Goal: Task Accomplishment & Management: Manage account settings

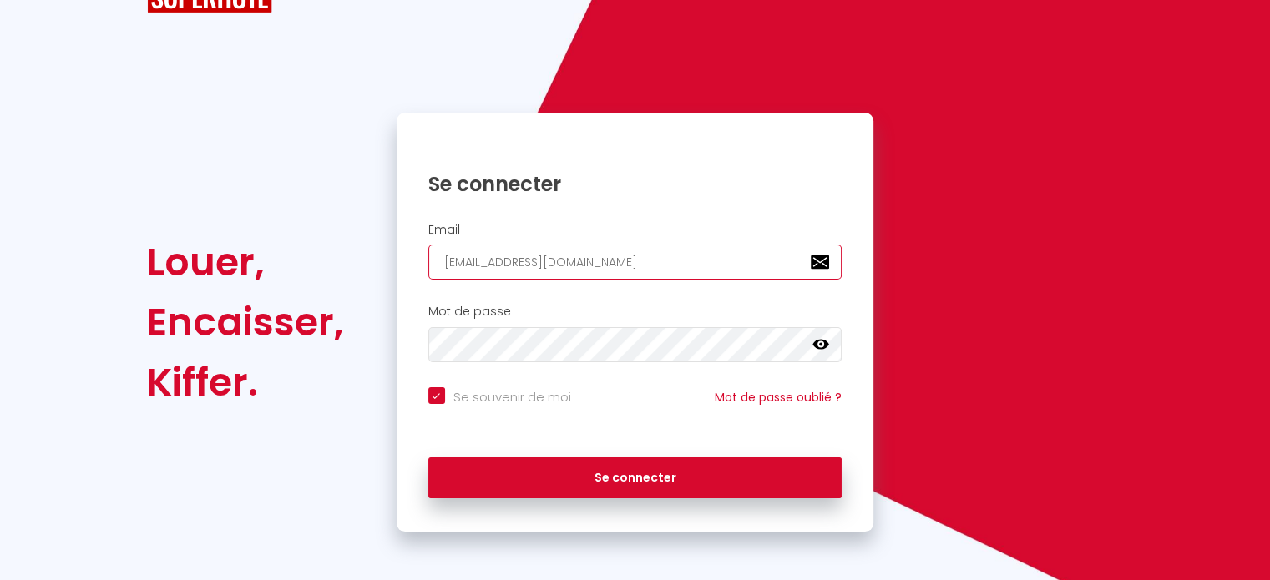
drag, startPoint x: 579, startPoint y: 253, endPoint x: 367, endPoint y: 261, distance: 211.4
click at [367, 261] on div "Louer, Encaisser, Kiffer. Se connecter Email [EMAIL_ADDRESS][DOMAIN_NAME] Mot d…" at bounding box center [634, 322] width 998 height 419
paste input "srconciergerie"
type input "[EMAIL_ADDRESS][DOMAIN_NAME]"
checkbox input "true"
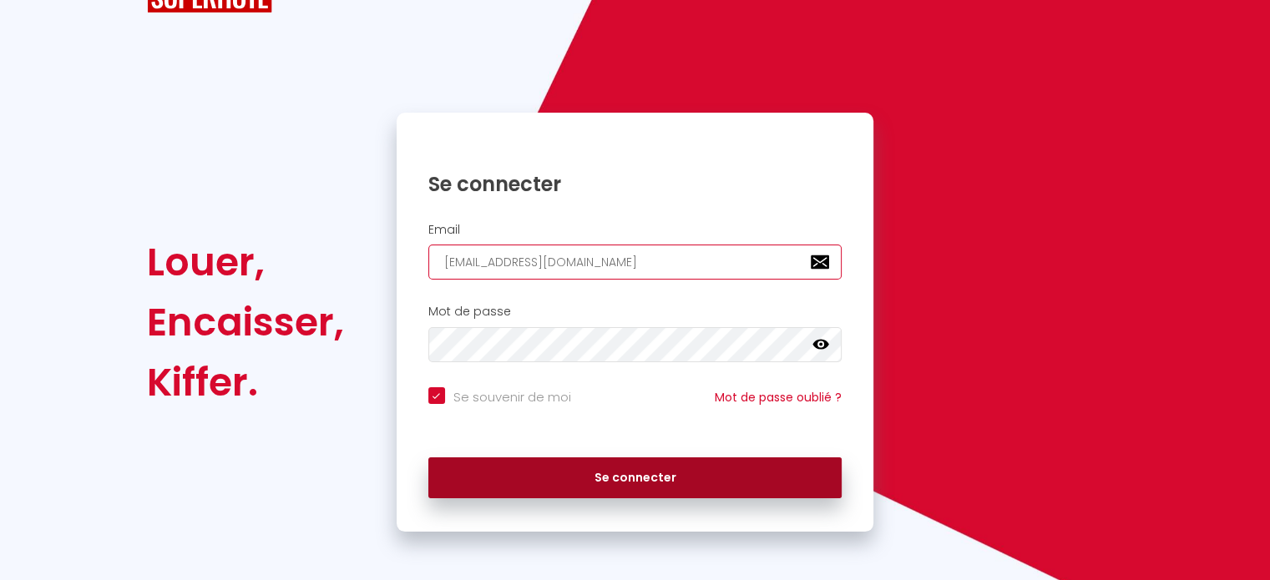
type input "[EMAIL_ADDRESS][DOMAIN_NAME]"
click at [571, 491] on button "Se connecter" at bounding box center [635, 479] width 414 height 42
checkbox input "true"
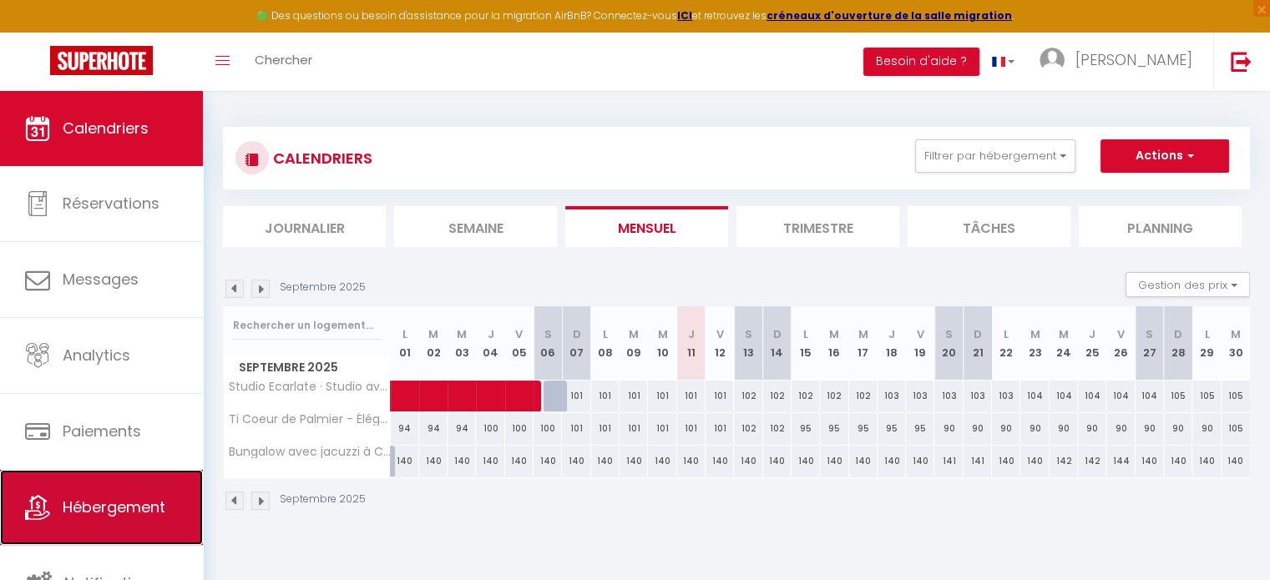
click at [88, 490] on link "Hébergement" at bounding box center [101, 507] width 203 height 75
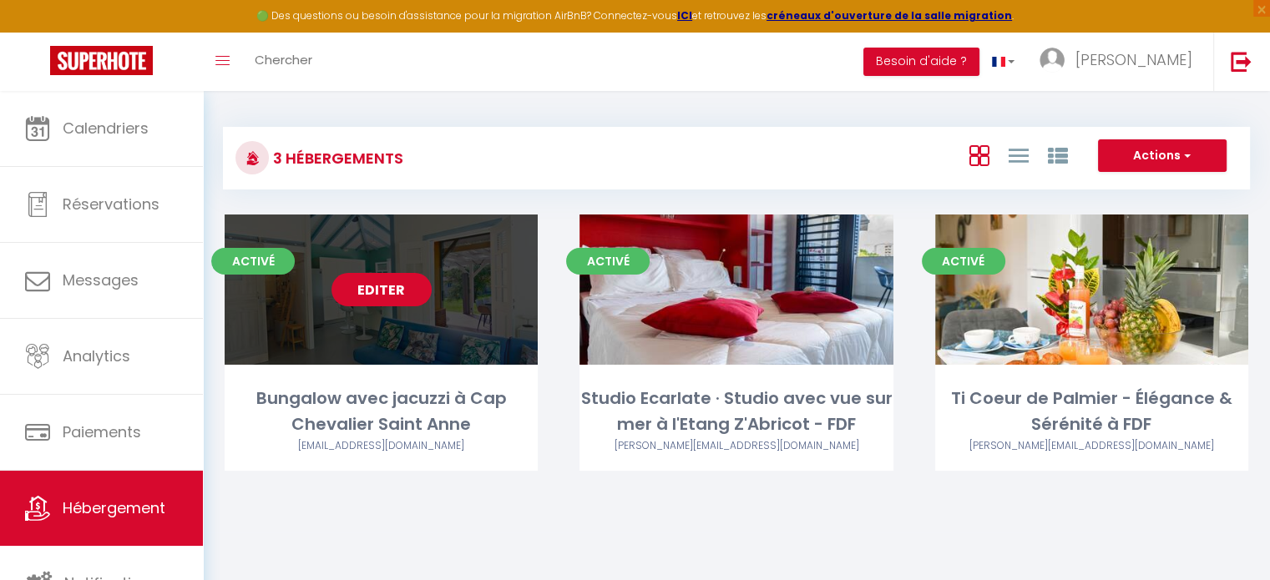
click at [387, 293] on link "Editer" at bounding box center [381, 289] width 100 height 33
select select "3"
select select "2"
select select "1"
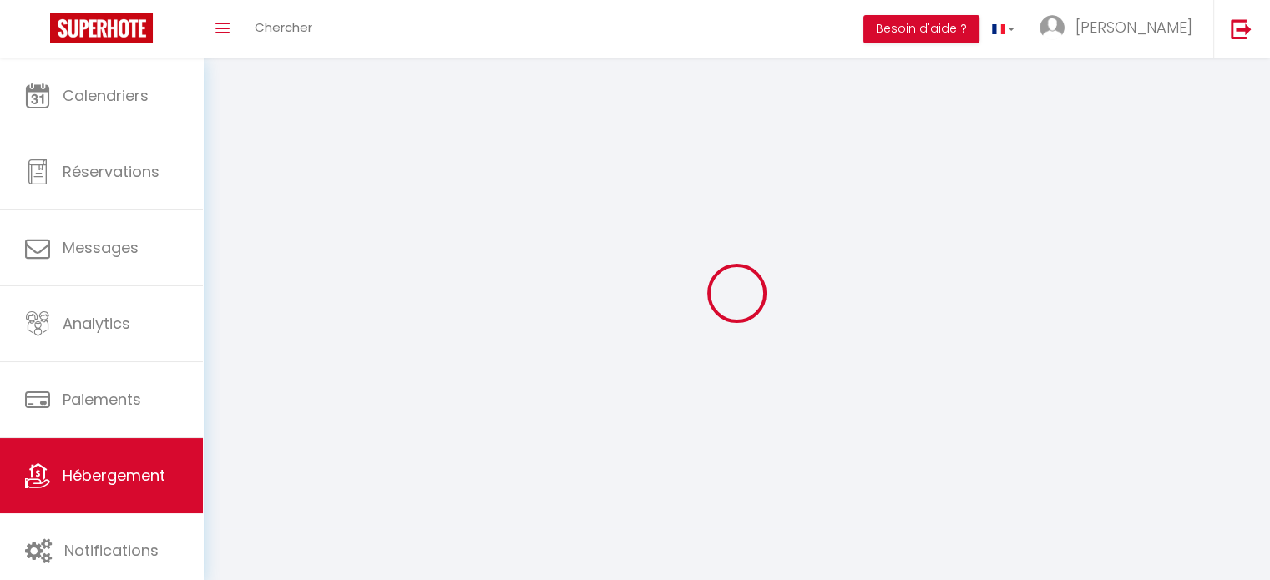
select select
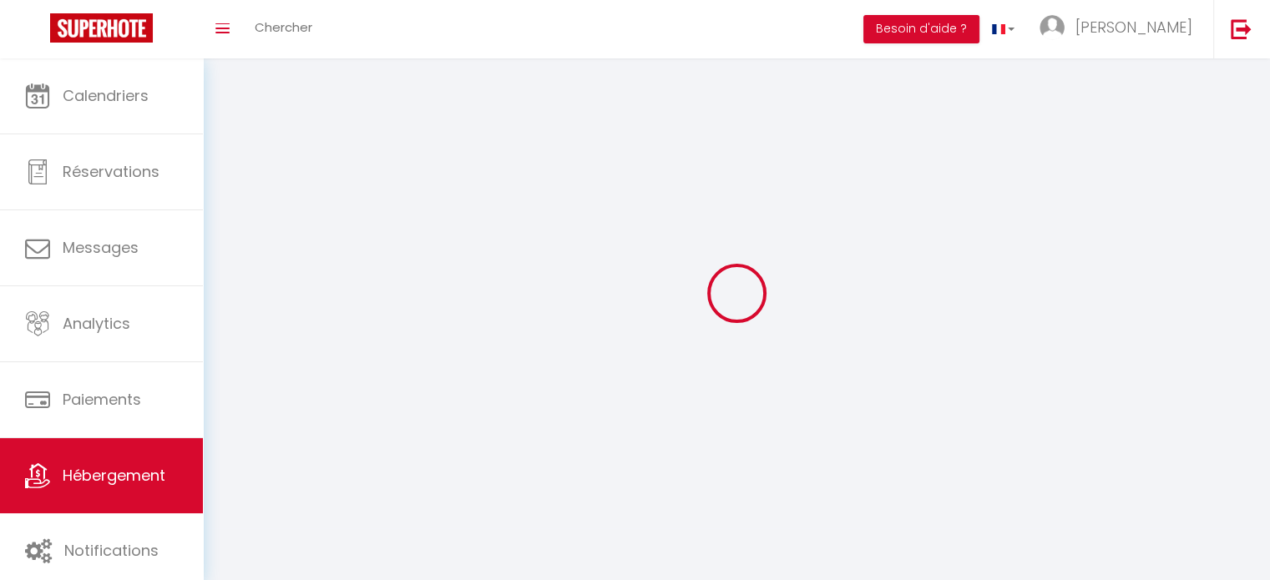
select select
checkbox input "false"
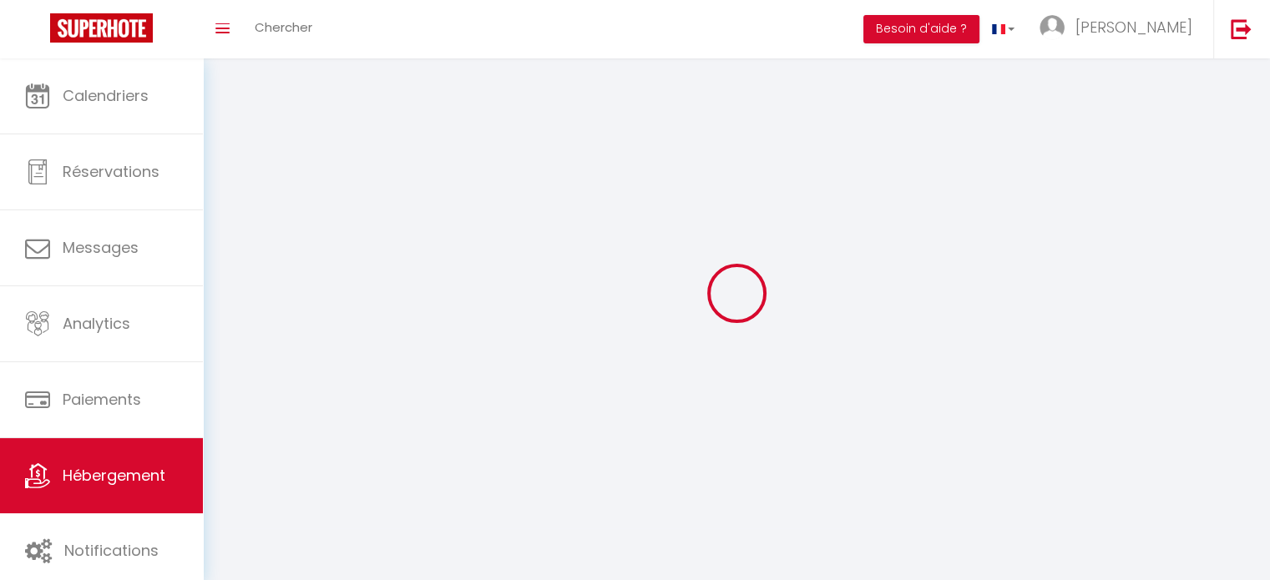
select select
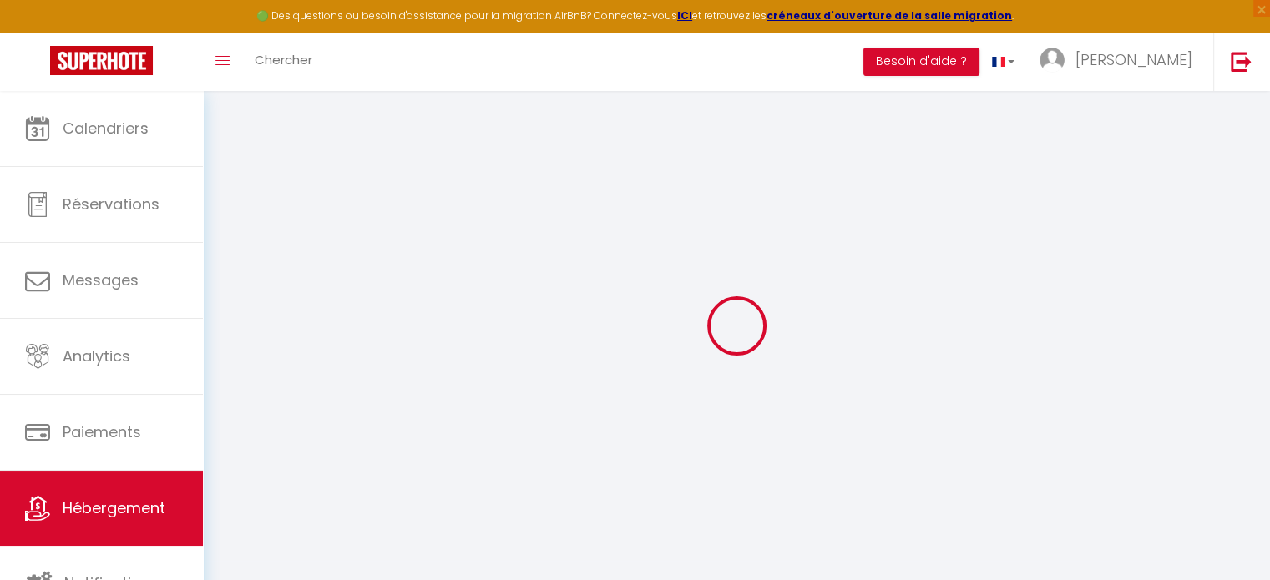
select select "+ 1 %"
select select "+ 18 %"
select select "16:00"
select select "23:45"
select select "11:00"
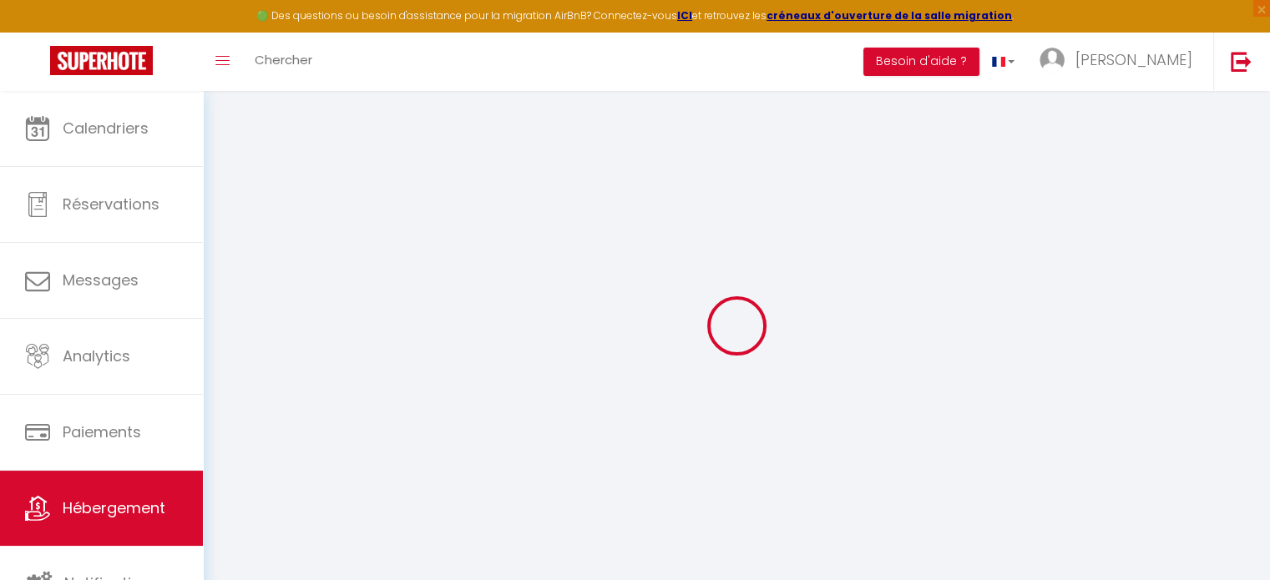
select select "30"
select select "120"
select select
checkbox input "false"
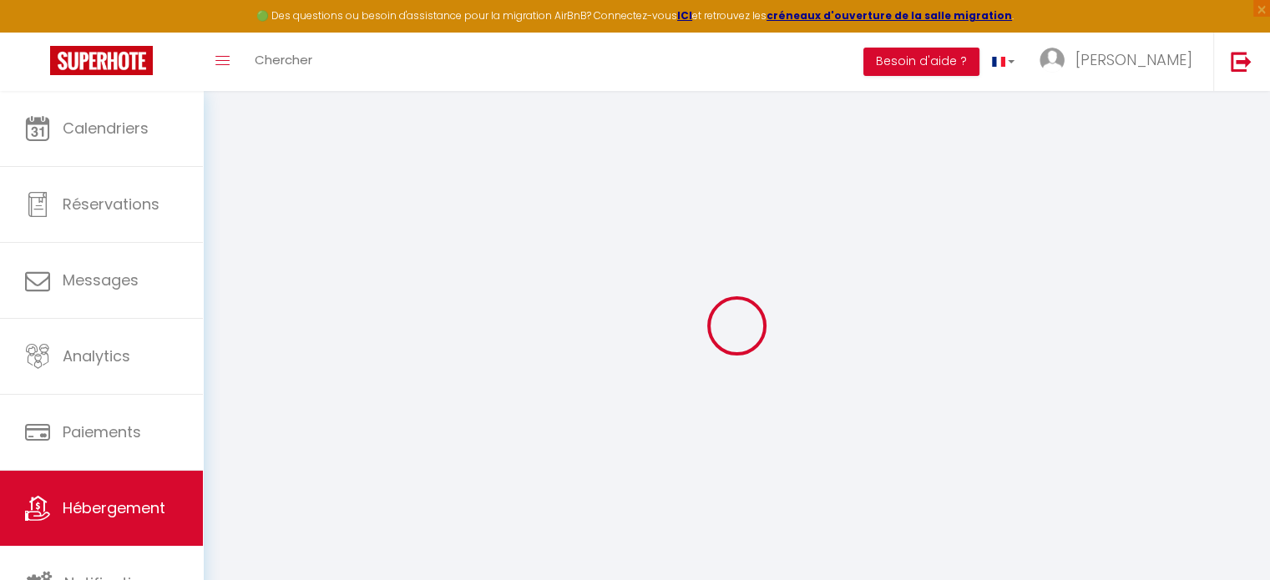
checkbox input "false"
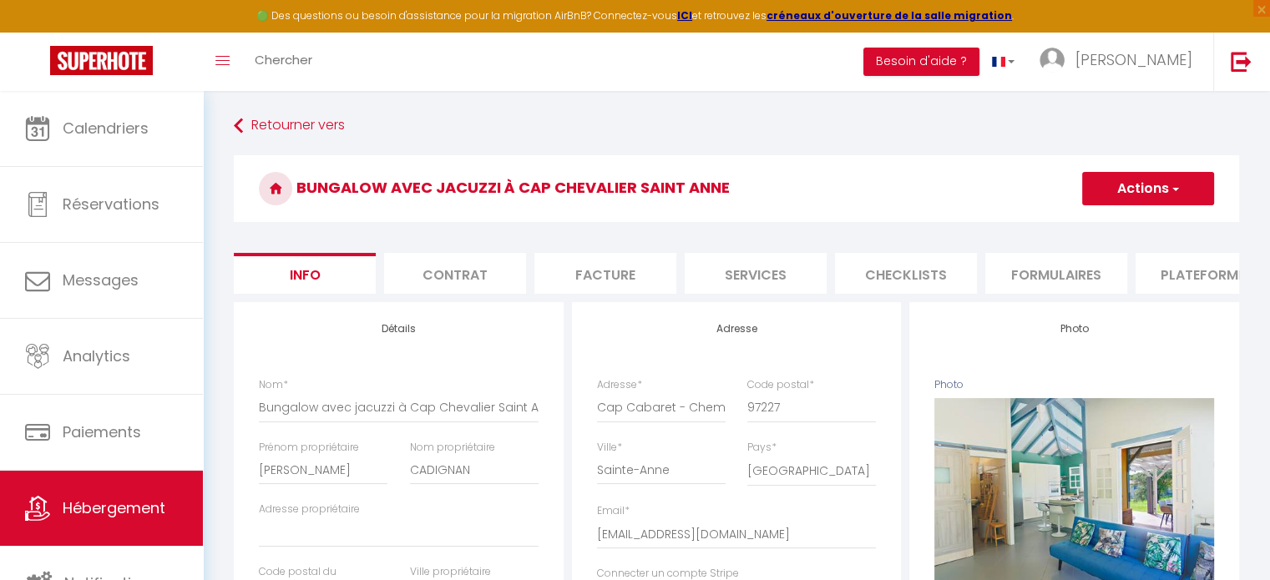
click at [1186, 278] on li "Plateformes" at bounding box center [1206, 273] width 142 height 41
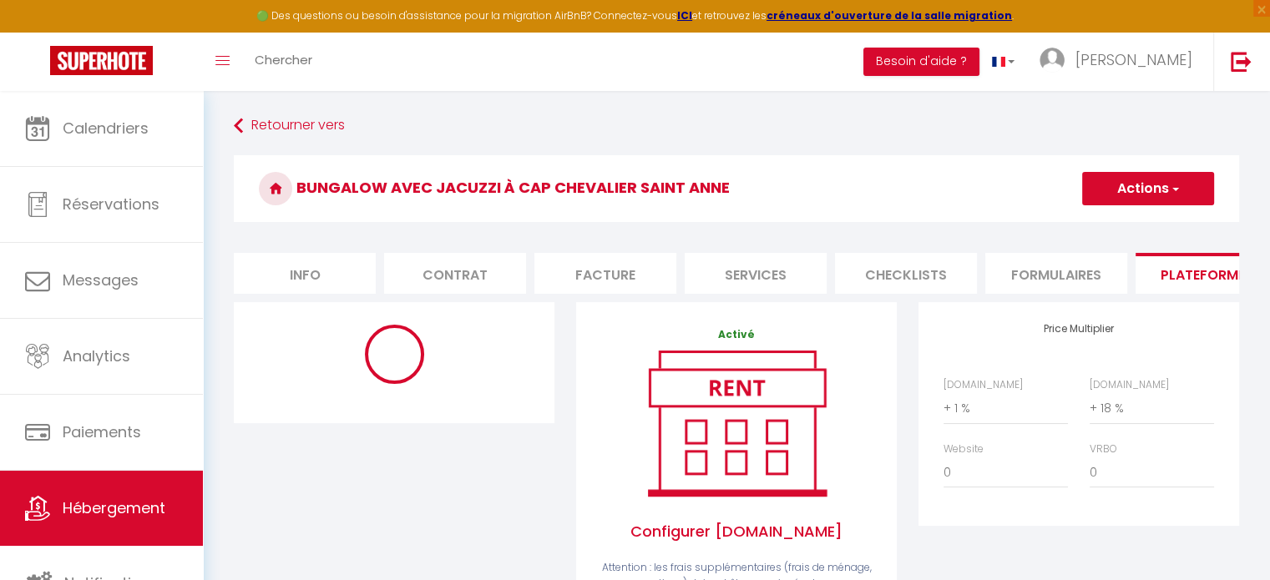
select select "-1"
select select "1"
select select "EUR"
select select
select select "8903-1233256165389000449"
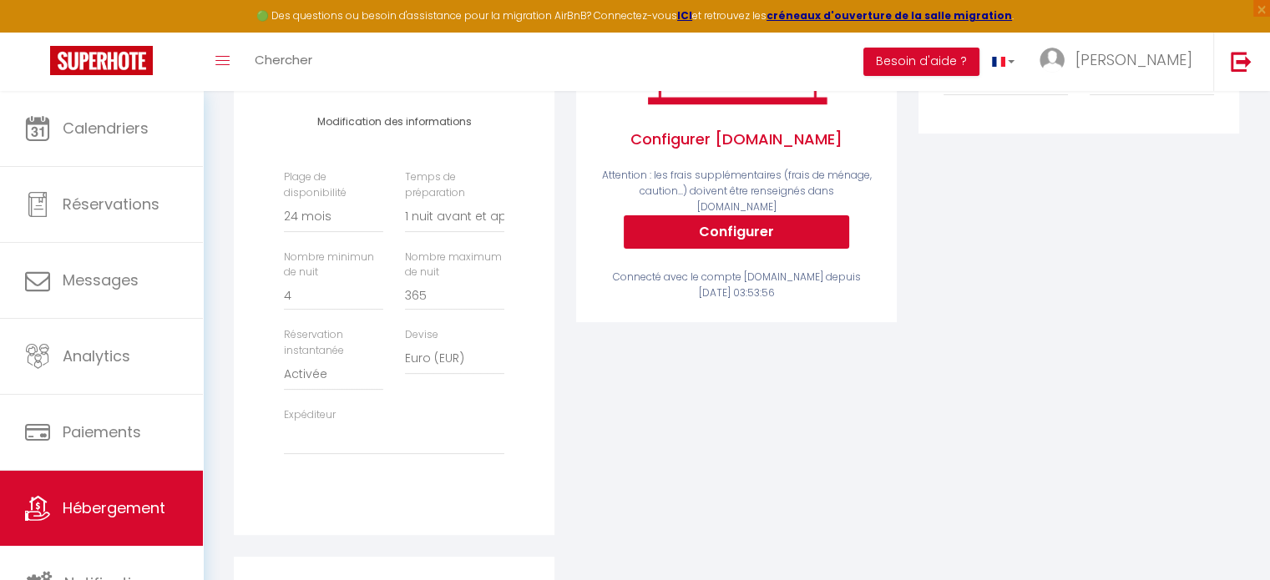
scroll to position [417, 0]
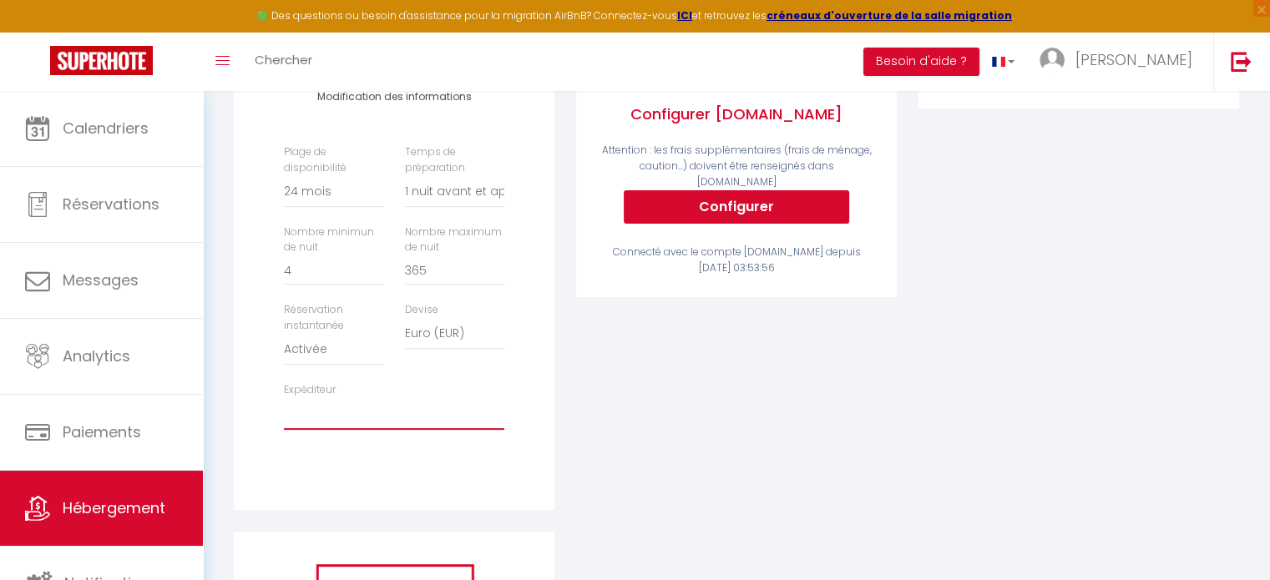
click at [457, 430] on select "[PERSON_NAME][EMAIL_ADDRESS][DOMAIN_NAME] [PERSON_NAME][EMAIL_ADDRESS][DOMAIN_N…" at bounding box center [394, 414] width 220 height 32
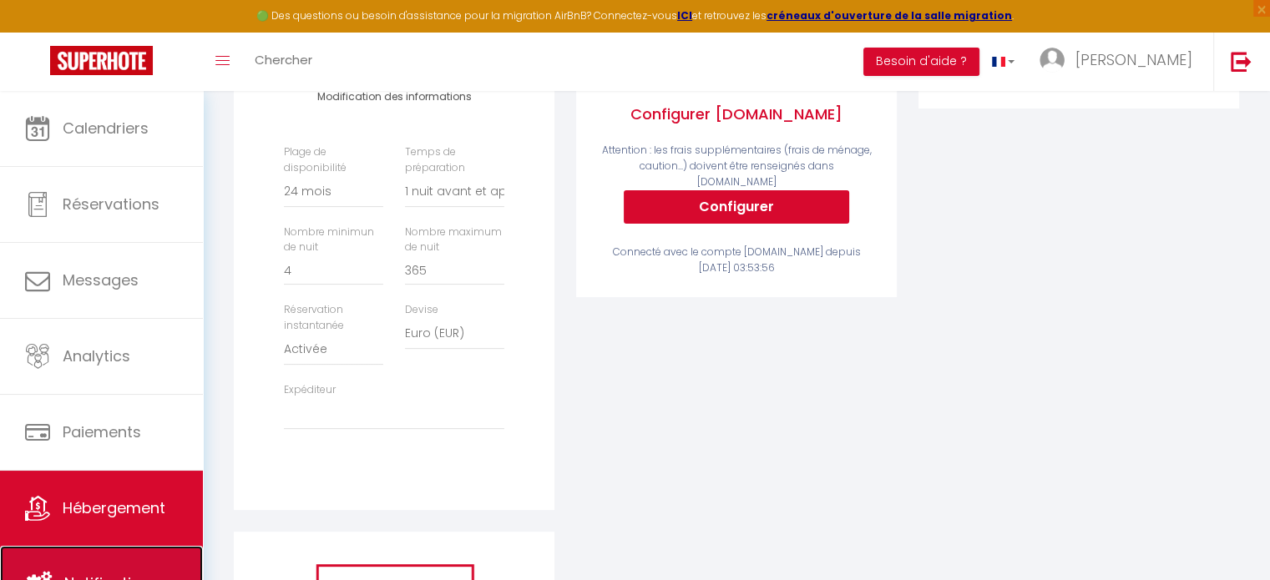
click at [109, 559] on link "Notifications" at bounding box center [101, 583] width 203 height 75
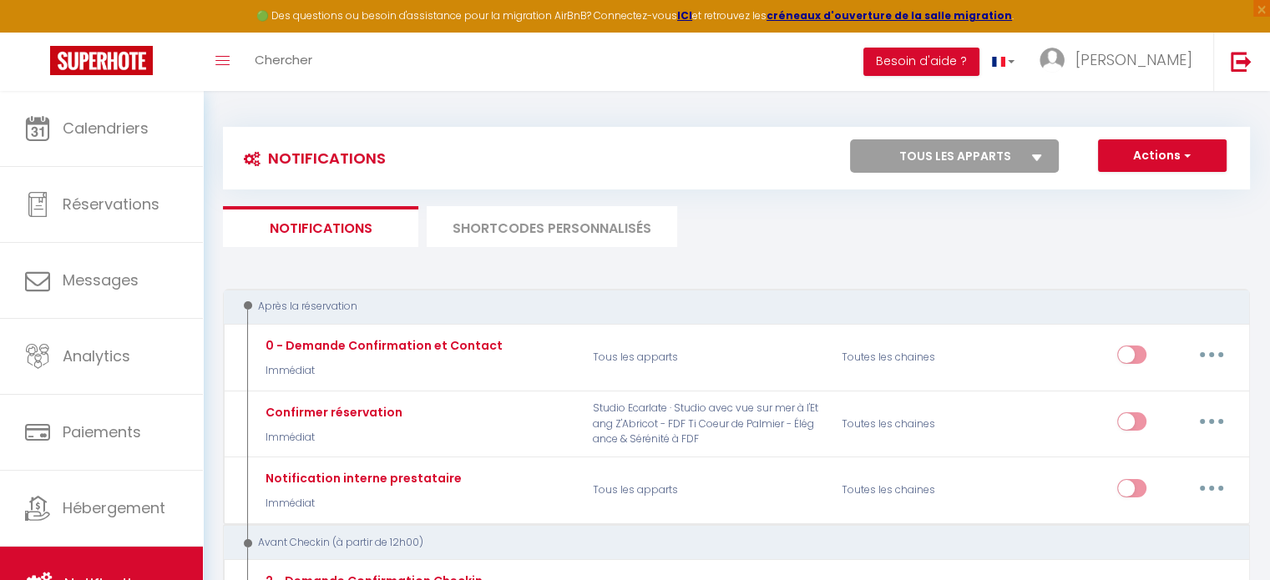
select select
checkbox input "false"
select select
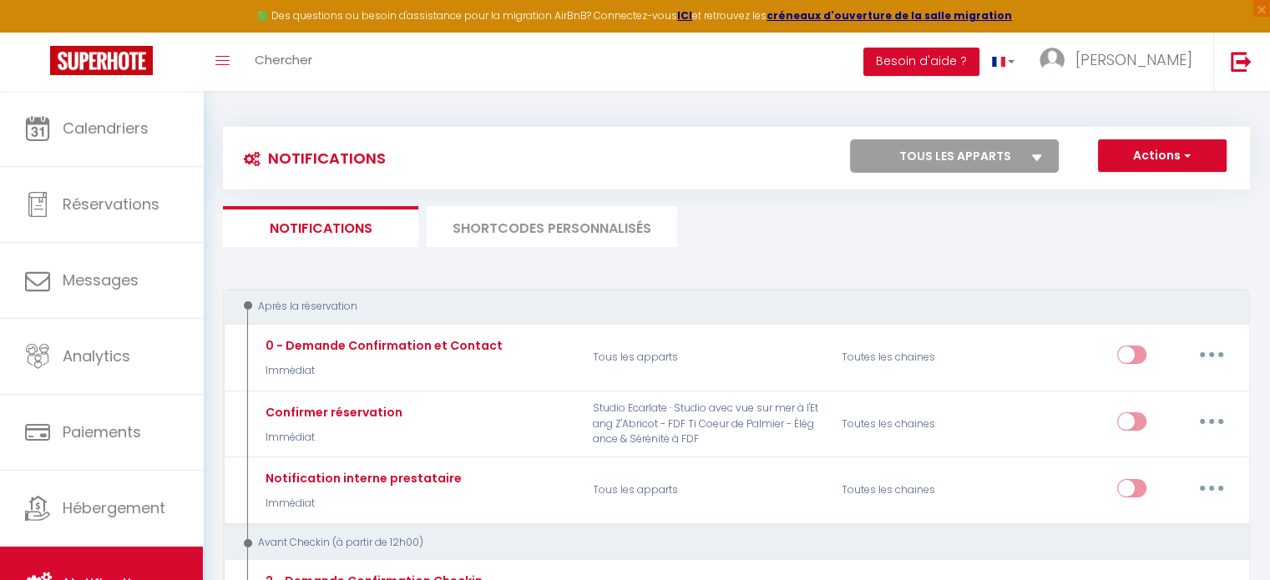
checkbox input "false"
click at [1154, 165] on button "Actions" at bounding box center [1162, 155] width 129 height 33
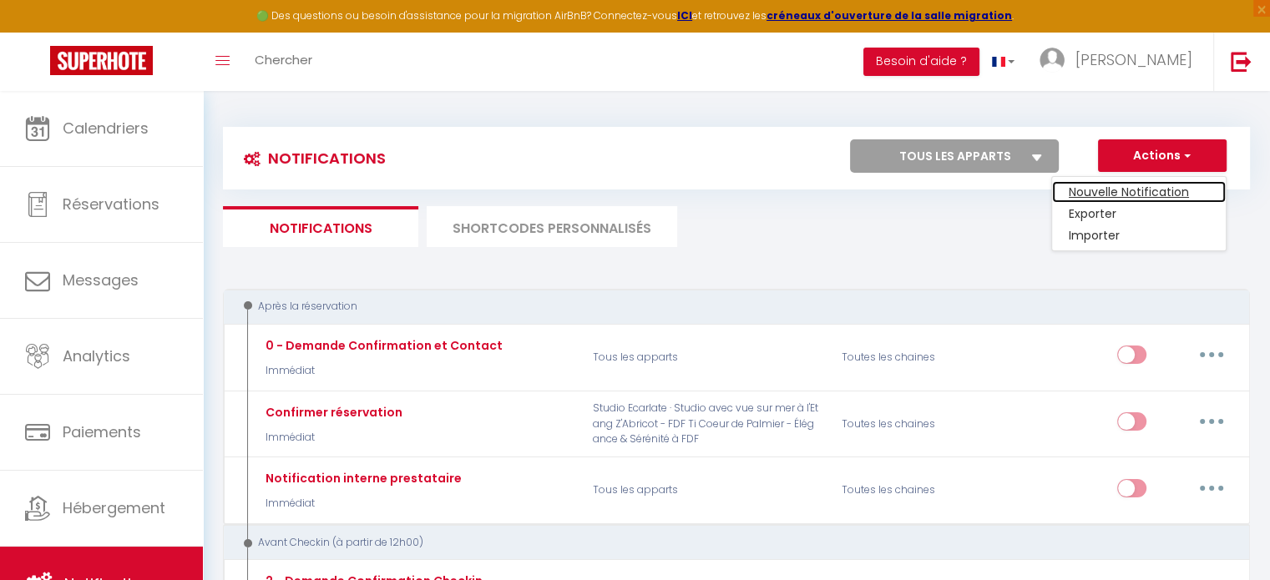
click at [1137, 200] on link "Nouvelle Notification" at bounding box center [1139, 192] width 174 height 22
select select "Immédiat"
select select
checkbox input "false"
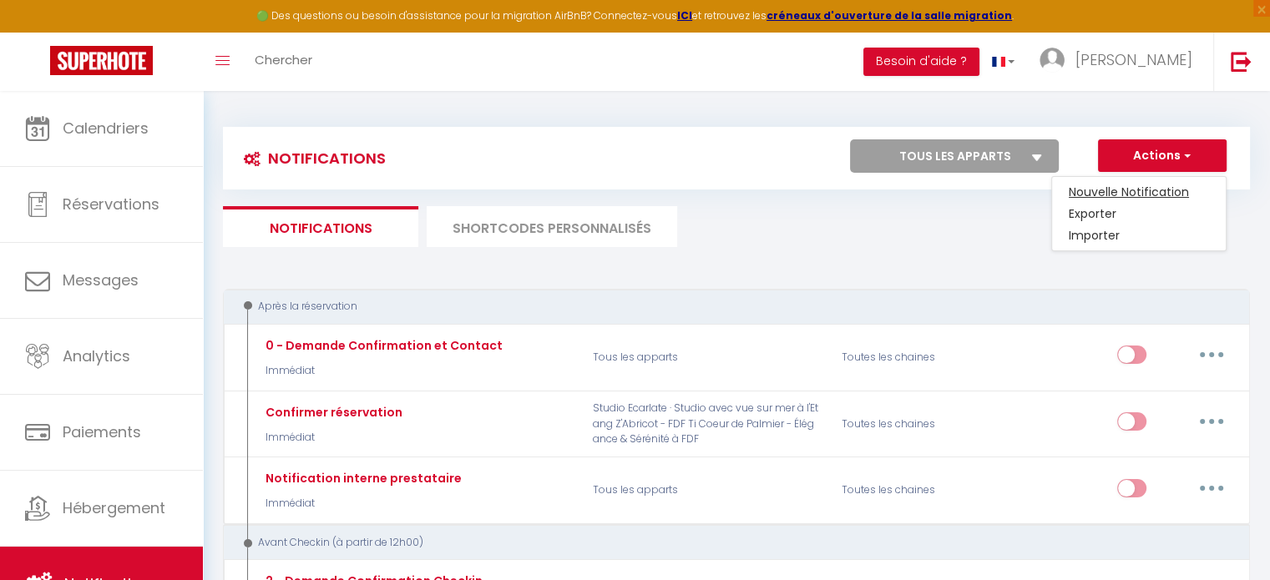
radio input "true"
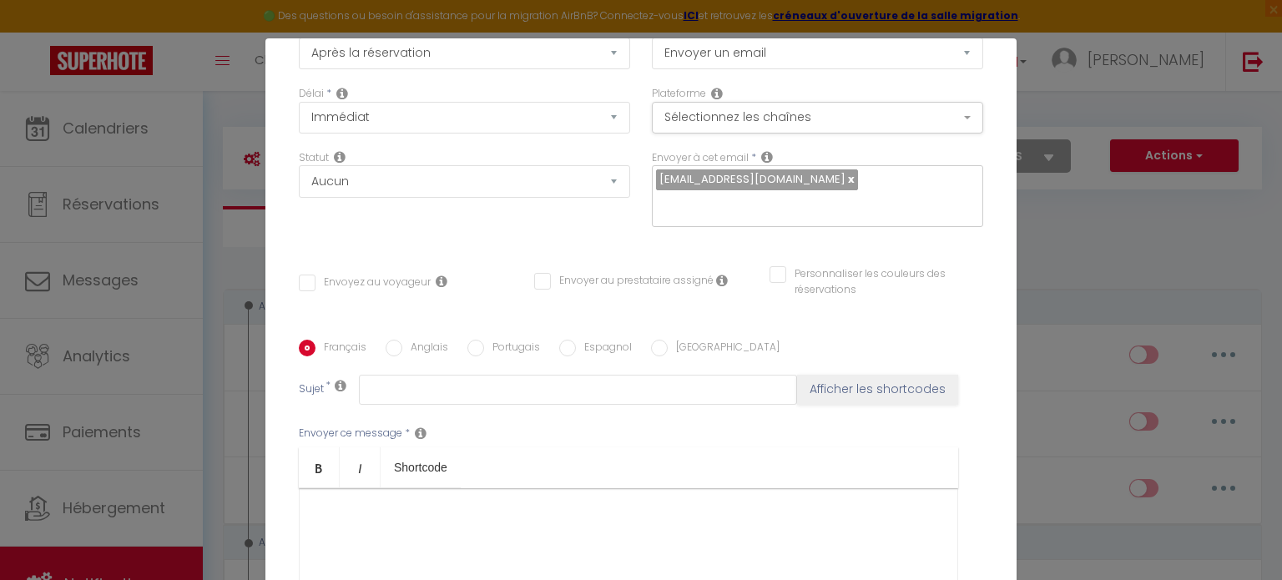
scroll to position [163, 0]
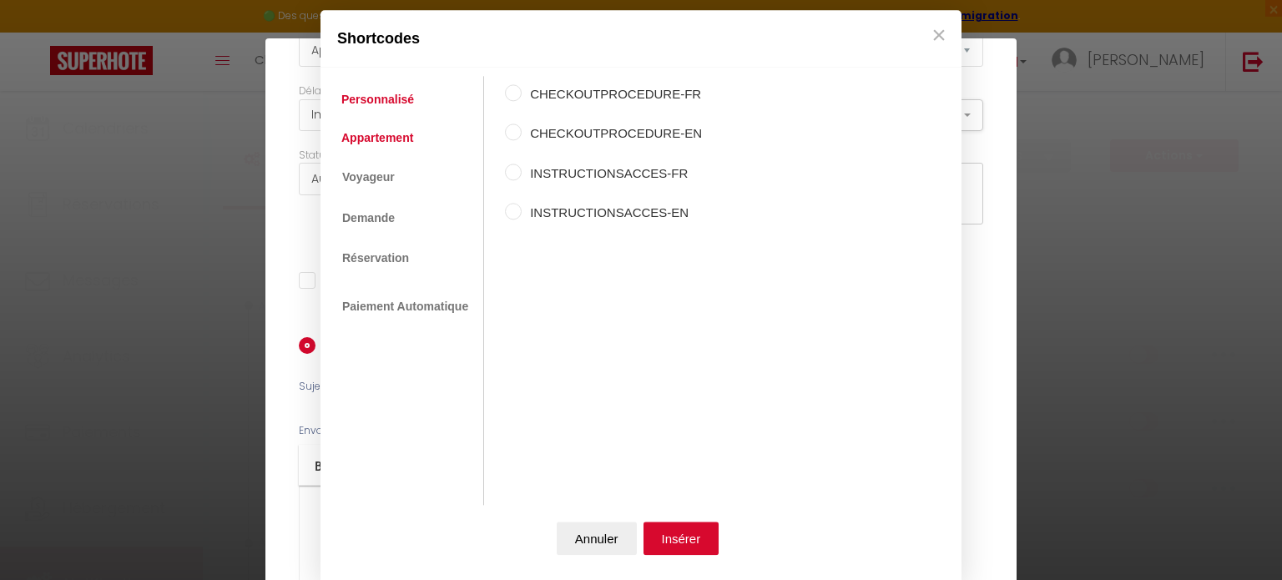
click at [391, 145] on link "Appartement" at bounding box center [377, 138] width 88 height 30
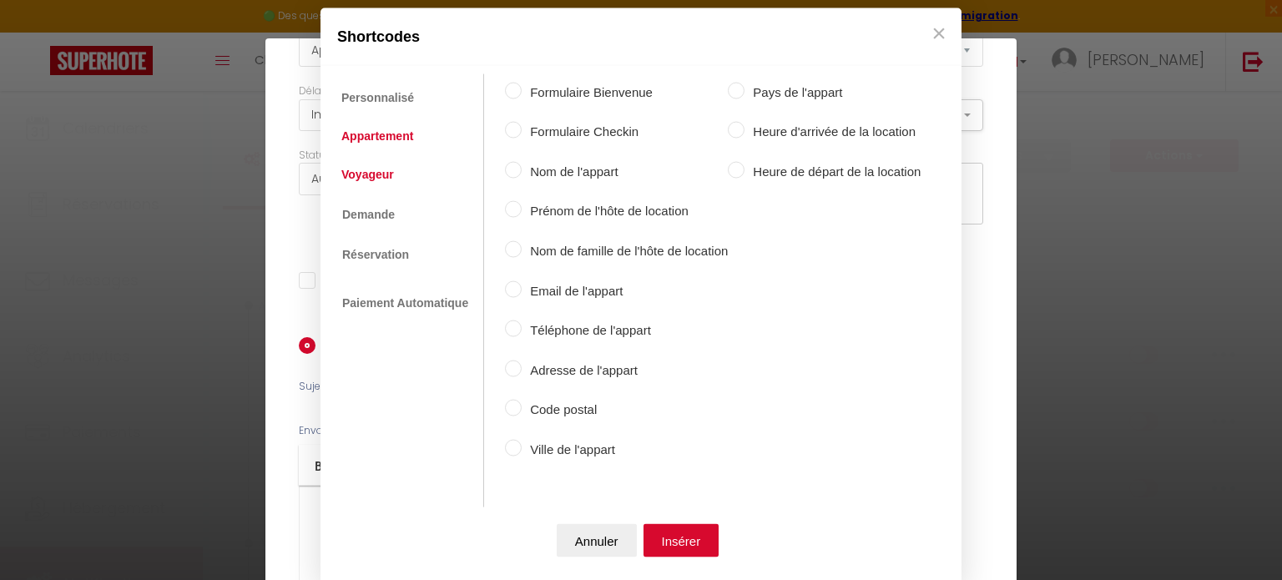
click at [377, 171] on link "Voyageur" at bounding box center [367, 174] width 69 height 30
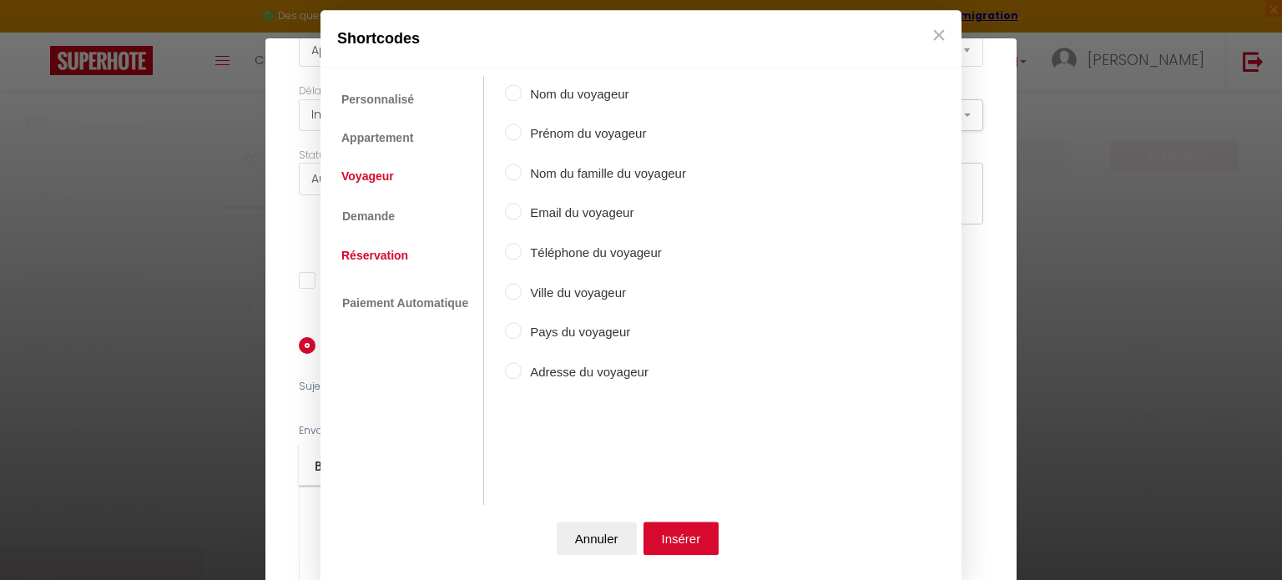
click at [364, 254] on link "Réservation" at bounding box center [374, 255] width 83 height 30
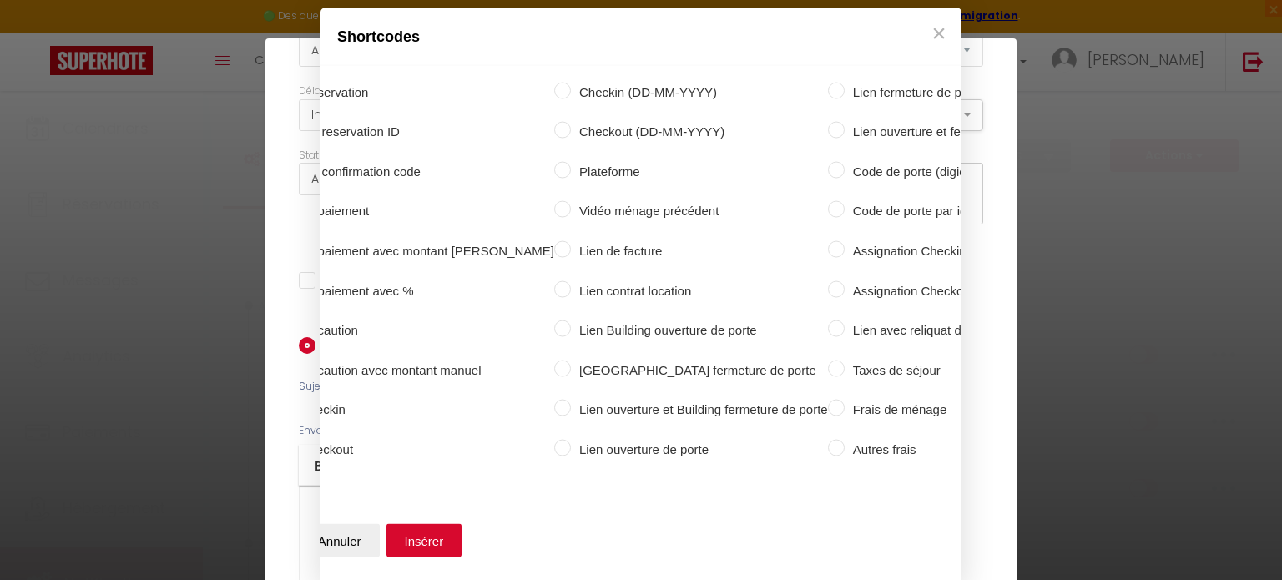
scroll to position [0, 0]
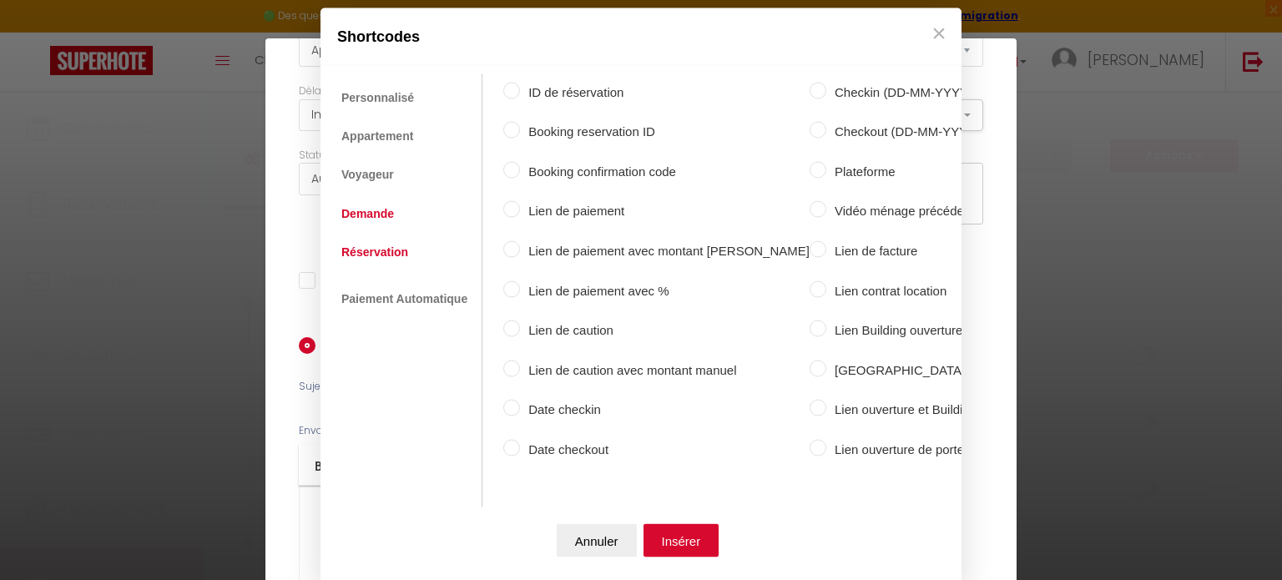
click at [368, 200] on link "Demande" at bounding box center [367, 213] width 69 height 30
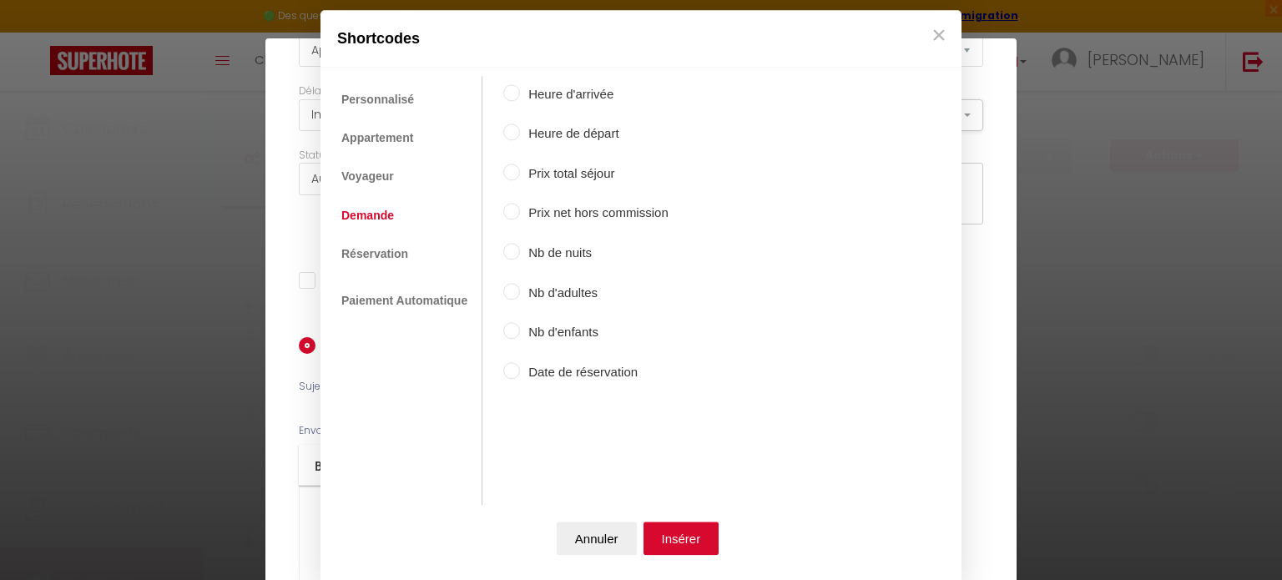
click at [538, 376] on label "Date de réservation" at bounding box center [594, 372] width 149 height 20
click at [520, 376] on input "Date de réservation" at bounding box center [511, 370] width 17 height 17
radio input "true"
click at [928, 38] on button "×" at bounding box center [939, 34] width 25 height 33
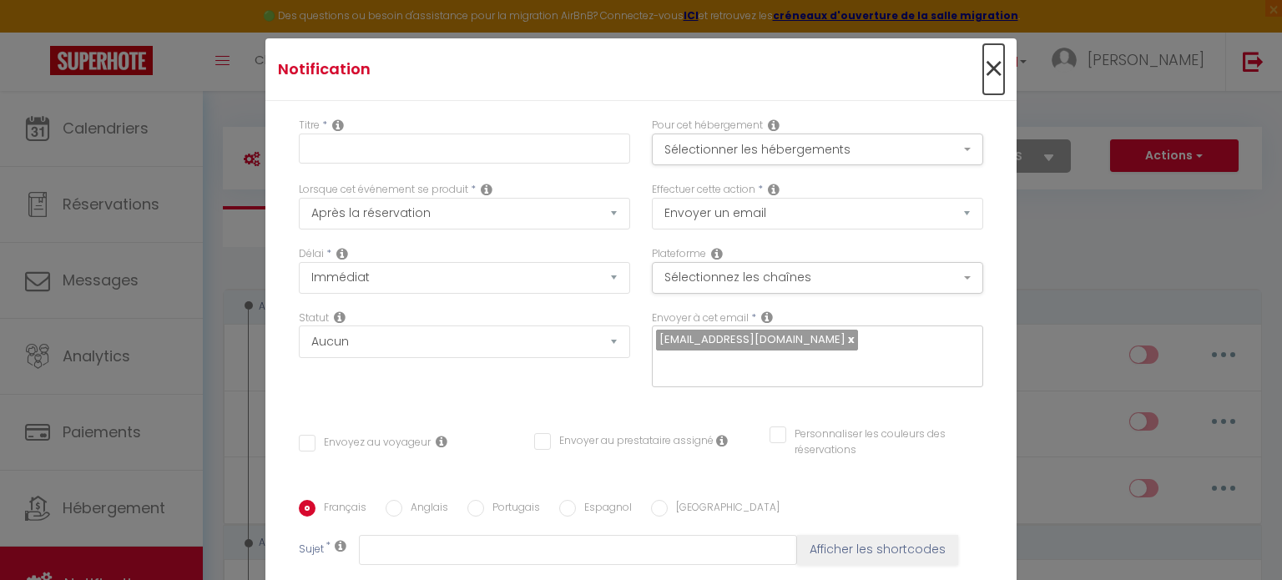
click at [983, 75] on span "×" at bounding box center [993, 69] width 21 height 50
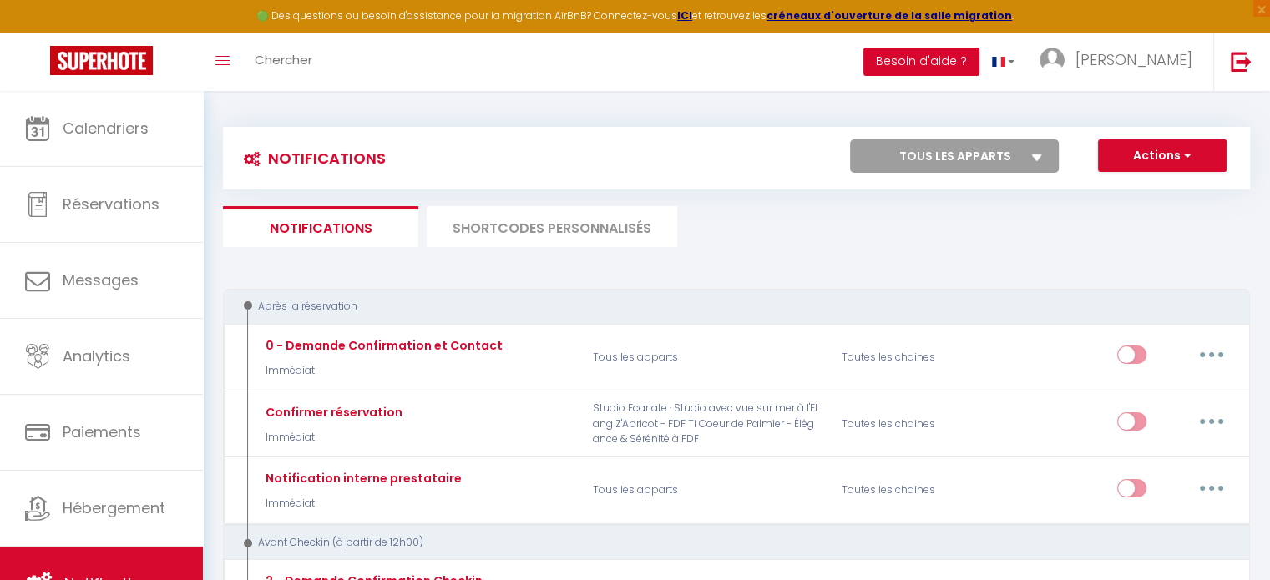
click at [979, 65] on button "Besoin d'aide ?" at bounding box center [921, 62] width 116 height 28
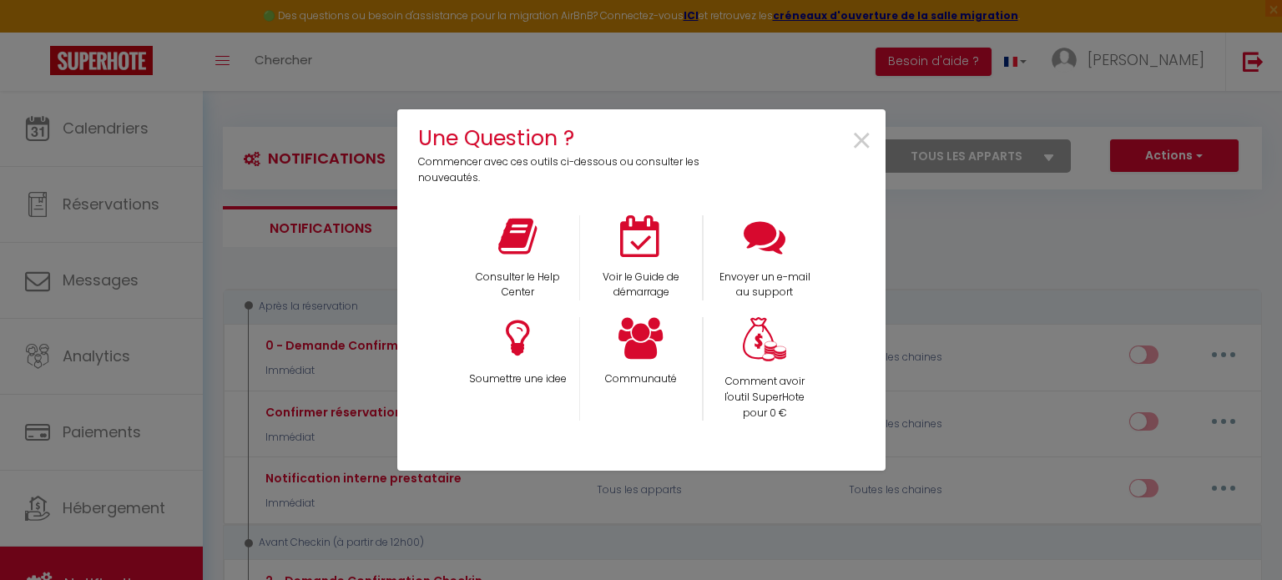
click at [1249, 64] on div "Une Question ? Commencer avec ces outils ci-dessous ou consulter les nouveautés…" at bounding box center [641, 290] width 1282 height 580
click at [867, 147] on span "×" at bounding box center [862, 141] width 23 height 53
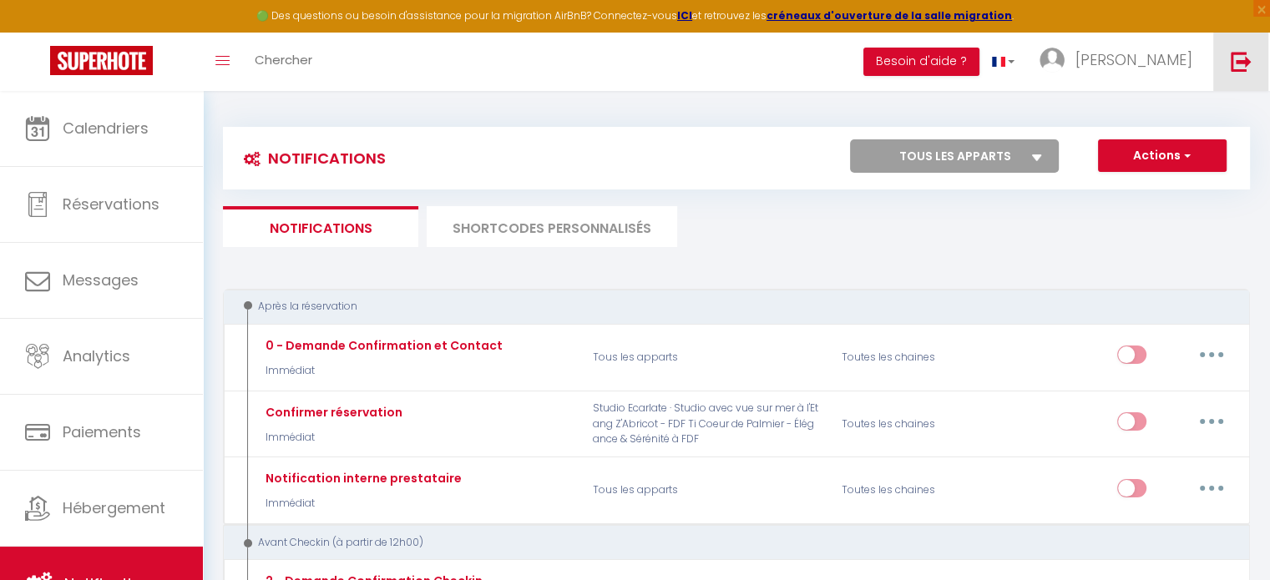
click at [1225, 54] on link at bounding box center [1240, 62] width 55 height 58
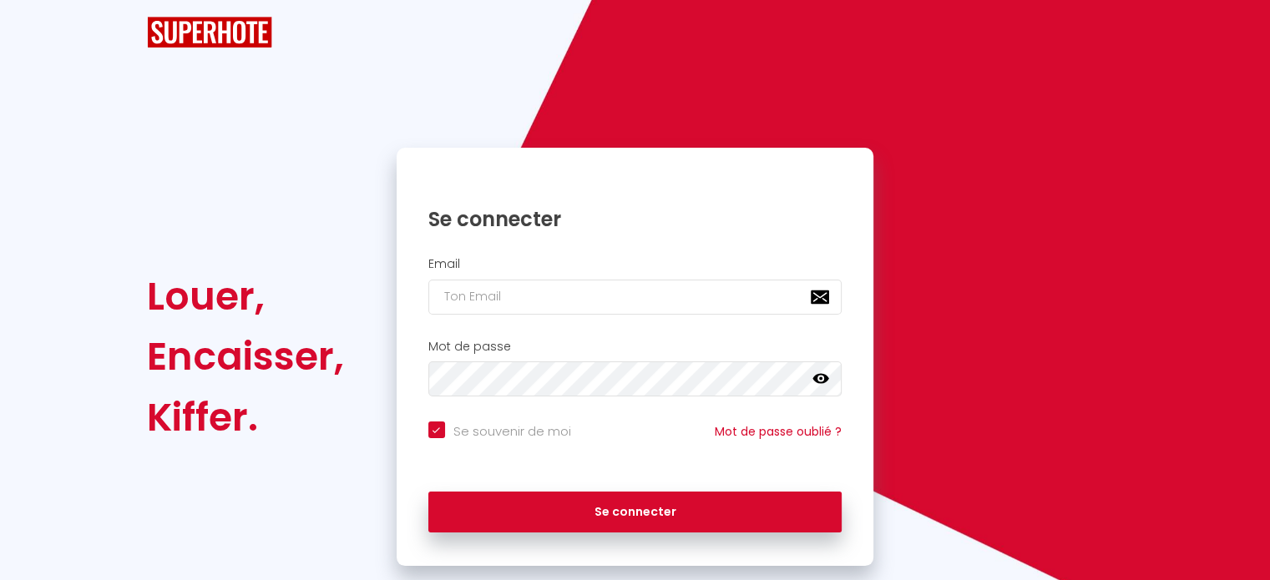
checkbox input "true"
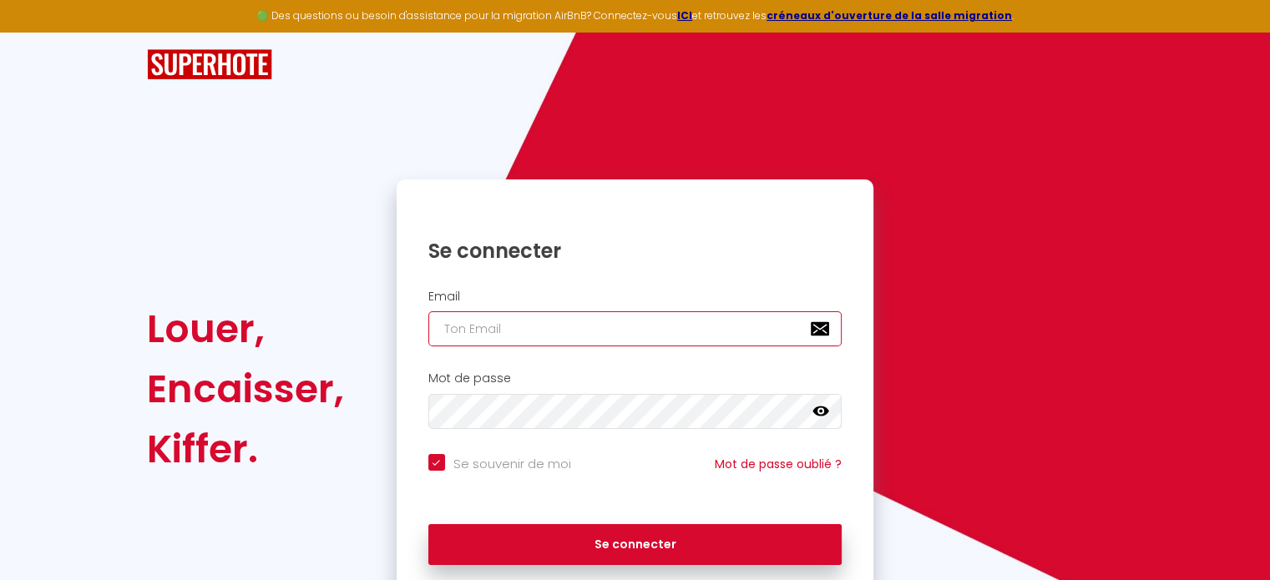
click at [551, 311] on input "email" at bounding box center [635, 328] width 414 height 35
paste input "[EMAIL_ADDRESS][DOMAIN_NAME]"
type input "[EMAIL_ADDRESS][DOMAIN_NAME]"
checkbox input "true"
type input "[EMAIL_ADDRESS][DOMAIN_NAME]"
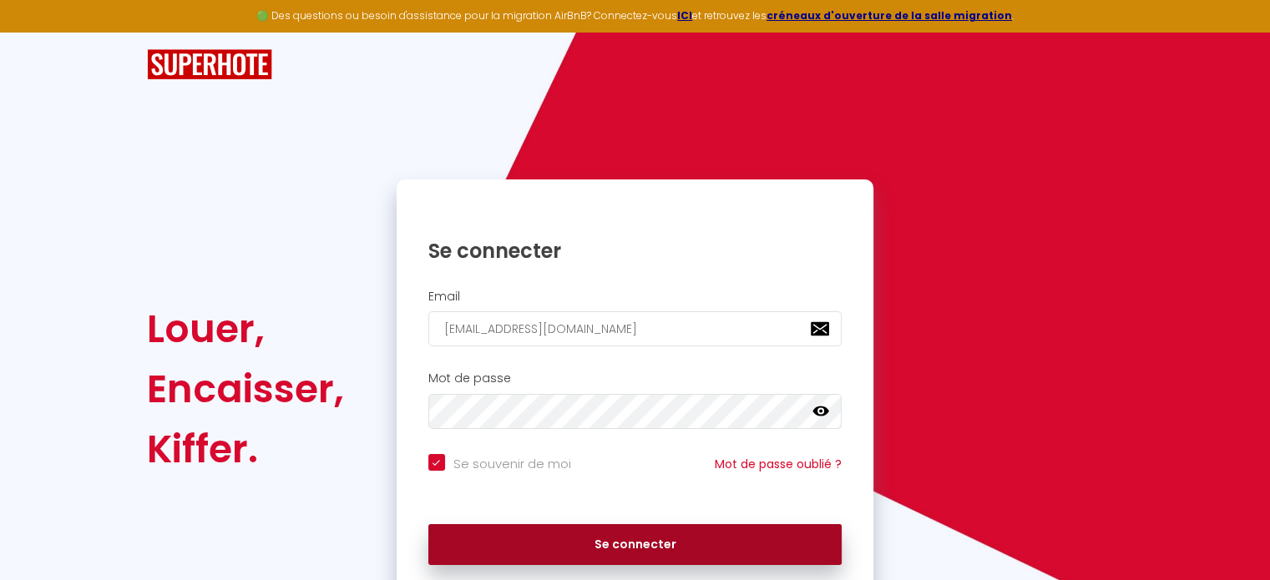
click at [571, 549] on button "Se connecter" at bounding box center [635, 545] width 414 height 42
checkbox input "true"
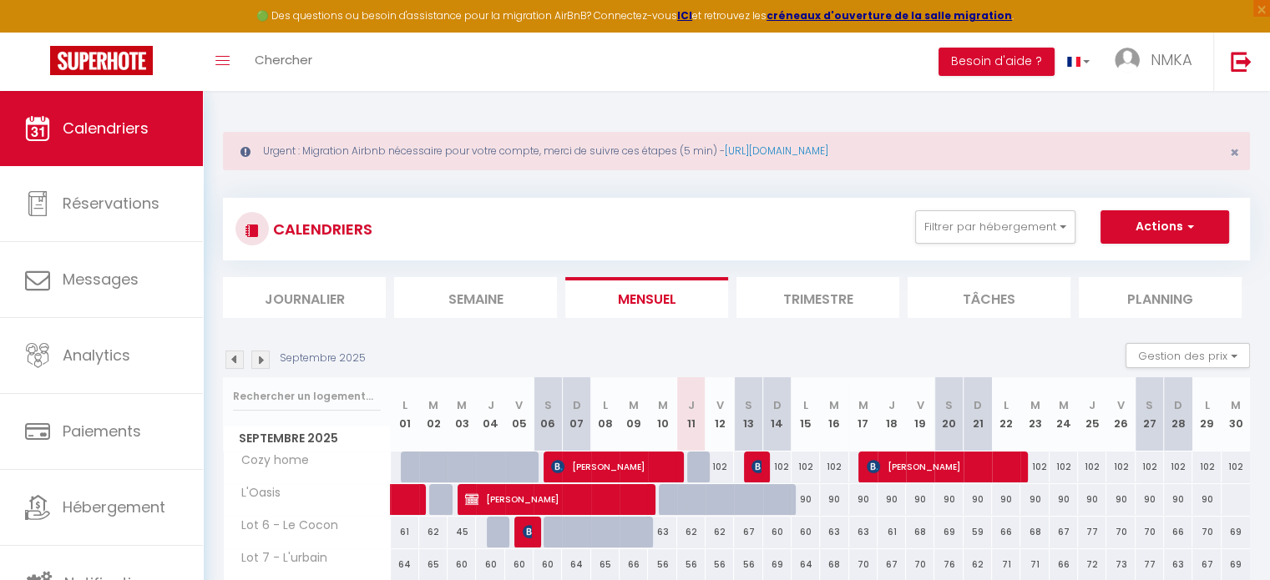
click at [1010, 79] on li "Besoin d'aide ?" at bounding box center [996, 62] width 116 height 58
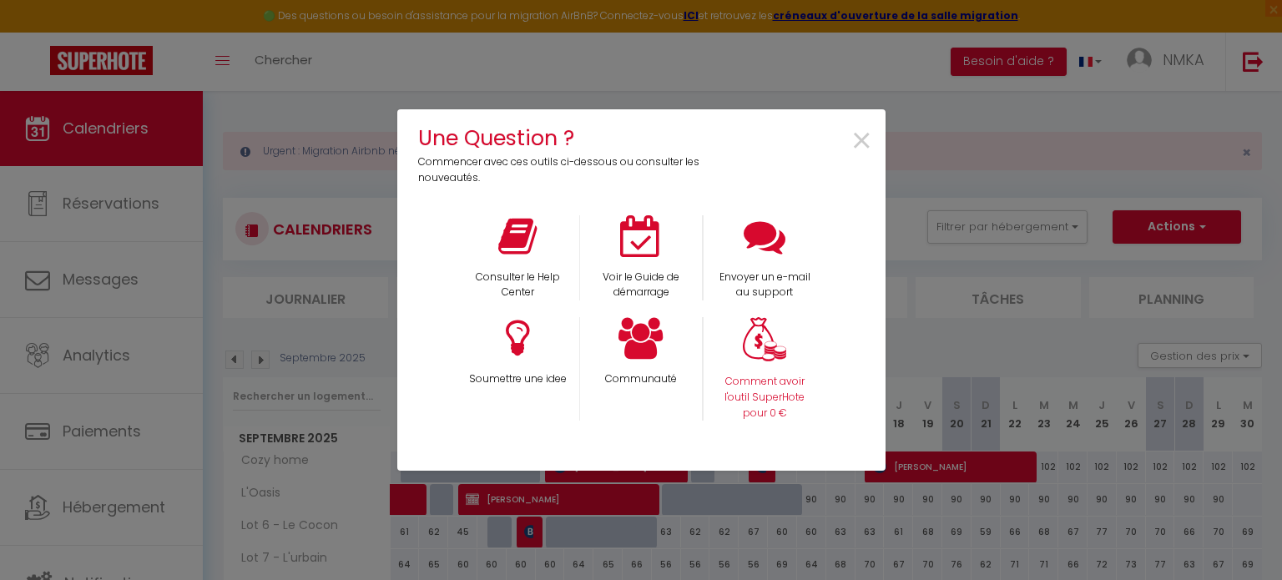
click at [760, 368] on div "Comment avoir l'outil SuperHote pour 0 €" at bounding box center [765, 369] width 124 height 104
click at [770, 342] on img at bounding box center [764, 339] width 43 height 44
click at [857, 134] on span "×" at bounding box center [862, 141] width 23 height 53
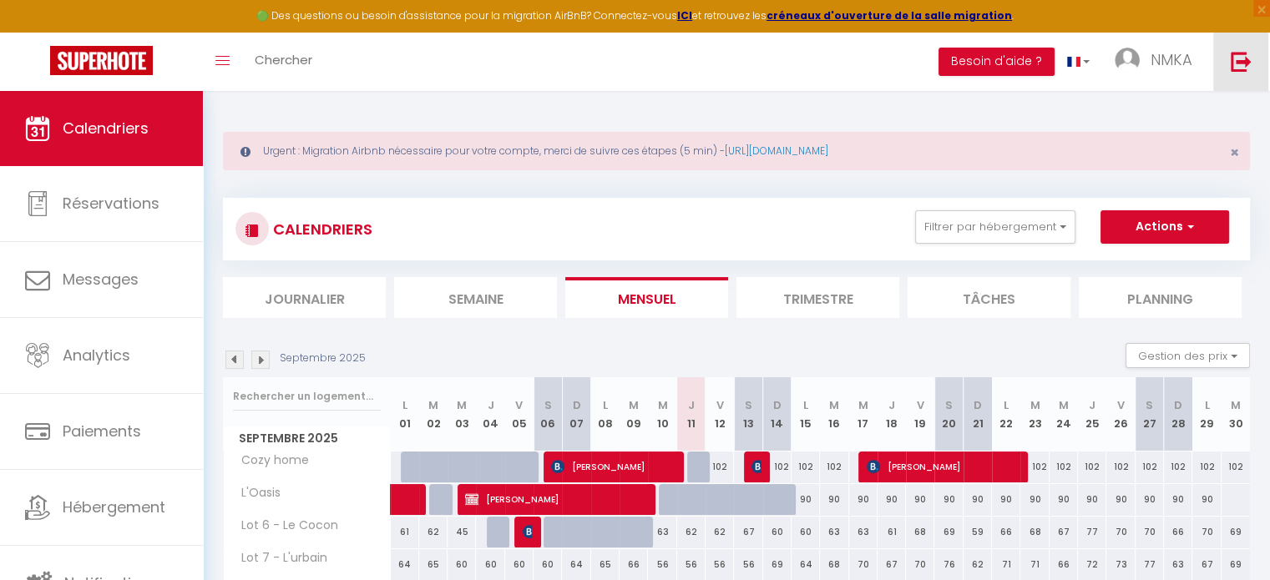
click at [1232, 63] on img at bounding box center [1241, 61] width 21 height 21
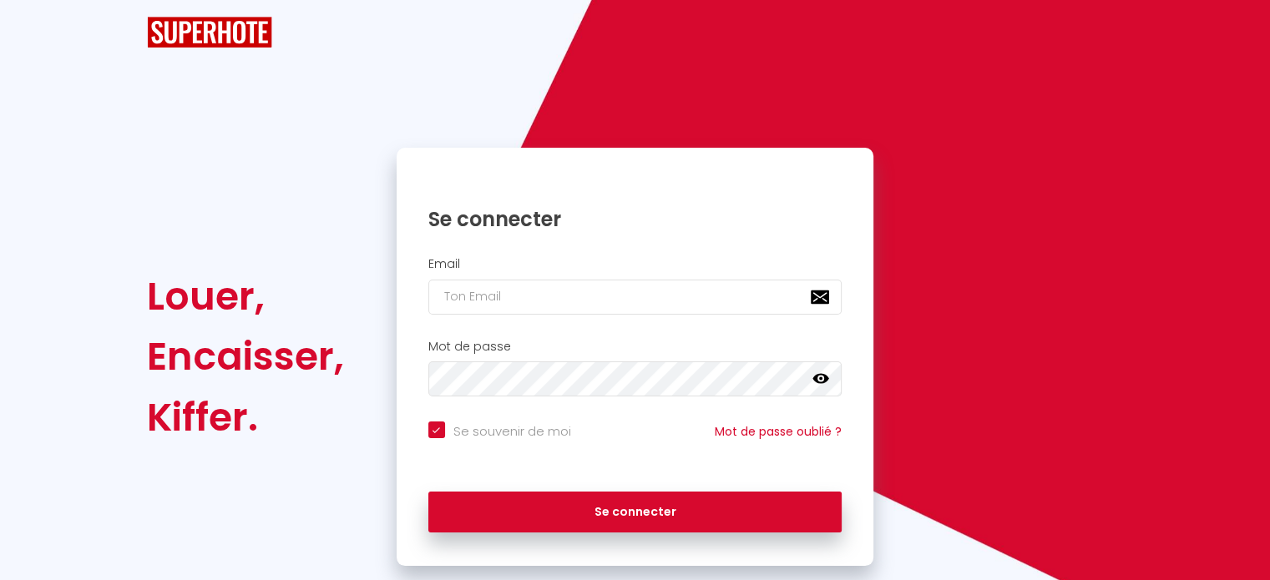
checkbox input "true"
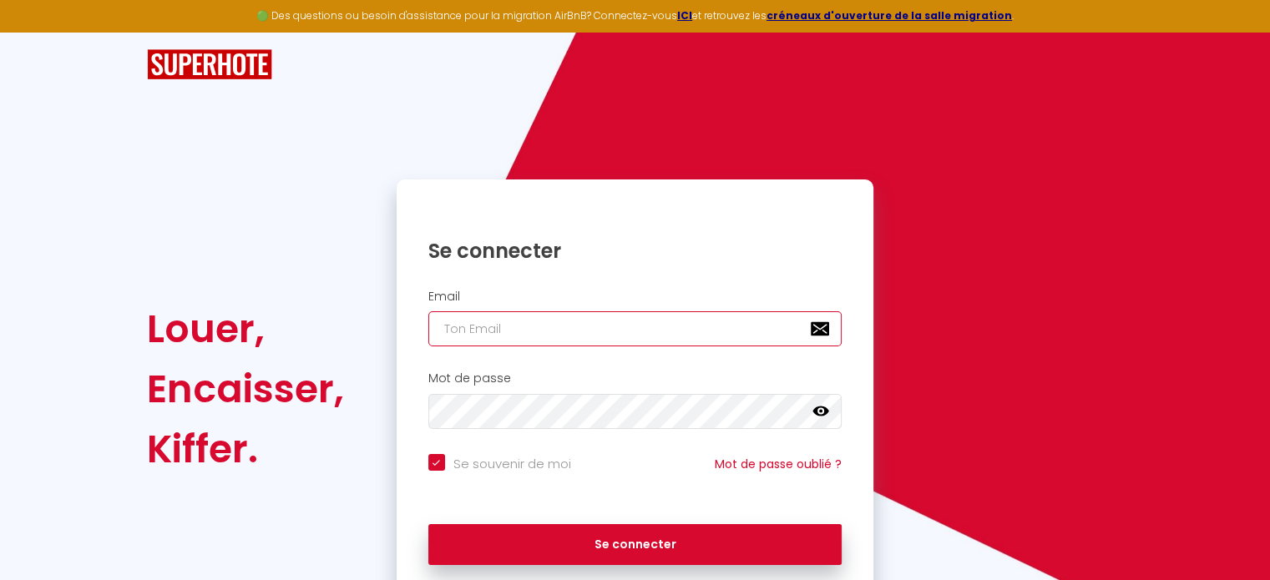
paste input "[EMAIL_ADDRESS][DOMAIN_NAME]"
type input "[EMAIL_ADDRESS][DOMAIN_NAME]"
checkbox input "true"
click at [543, 332] on input "[EMAIL_ADDRESS][DOMAIN_NAME]" at bounding box center [635, 328] width 414 height 35
type input "[EMAIL_ADDRESS][DOMAIN_NAME]"
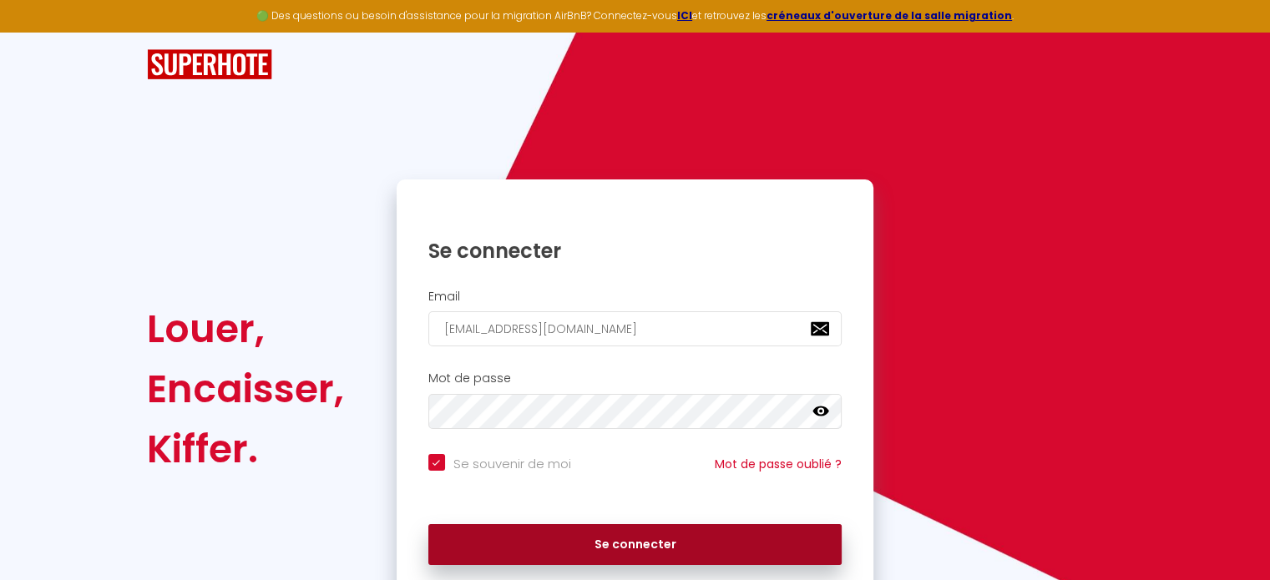
click at [581, 532] on button "Se connecter" at bounding box center [635, 545] width 414 height 42
checkbox input "true"
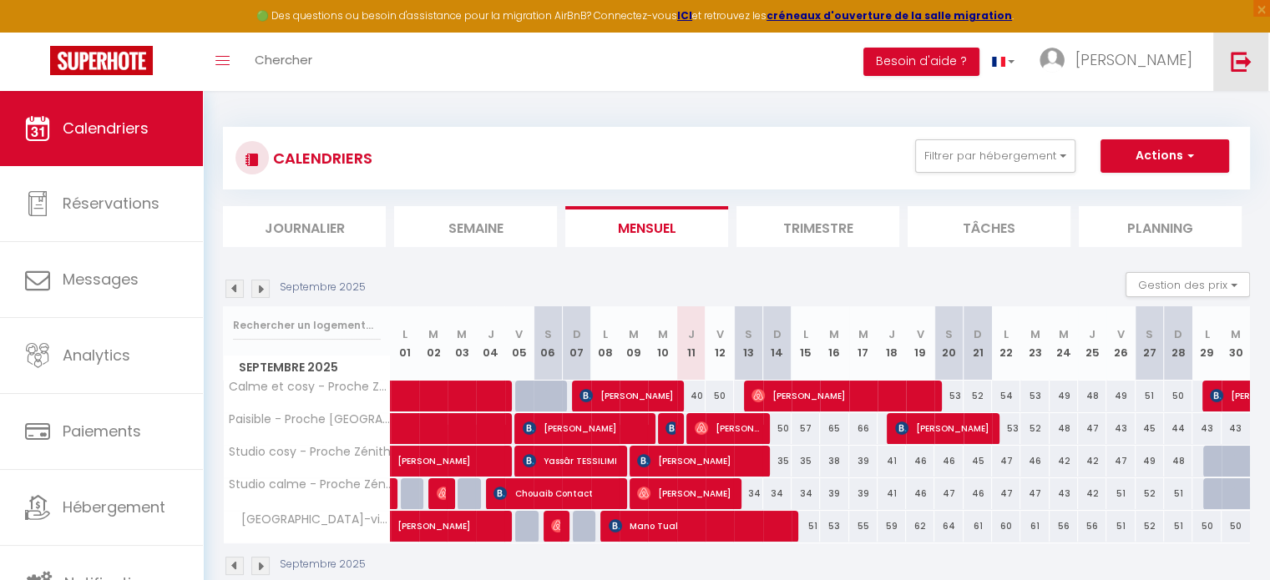
click at [1231, 60] on img at bounding box center [1241, 61] width 21 height 21
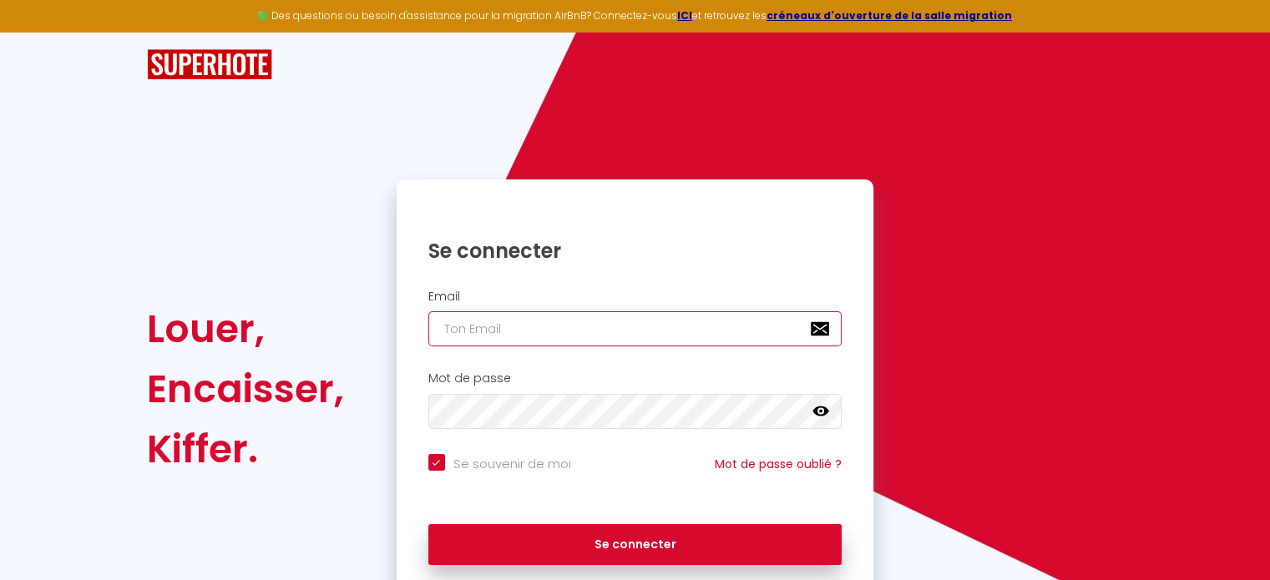
paste input "[PERSON_NAME][EMAIL_ADDRESS][DOMAIN_NAME]"
type input "[PERSON_NAME][EMAIL_ADDRESS][DOMAIN_NAME]"
checkbox input "true"
click at [576, 345] on input "[PERSON_NAME][EMAIL_ADDRESS][DOMAIN_NAME]" at bounding box center [635, 328] width 414 height 35
type input "[PERSON_NAME][EMAIL_ADDRESS][DOMAIN_NAME]"
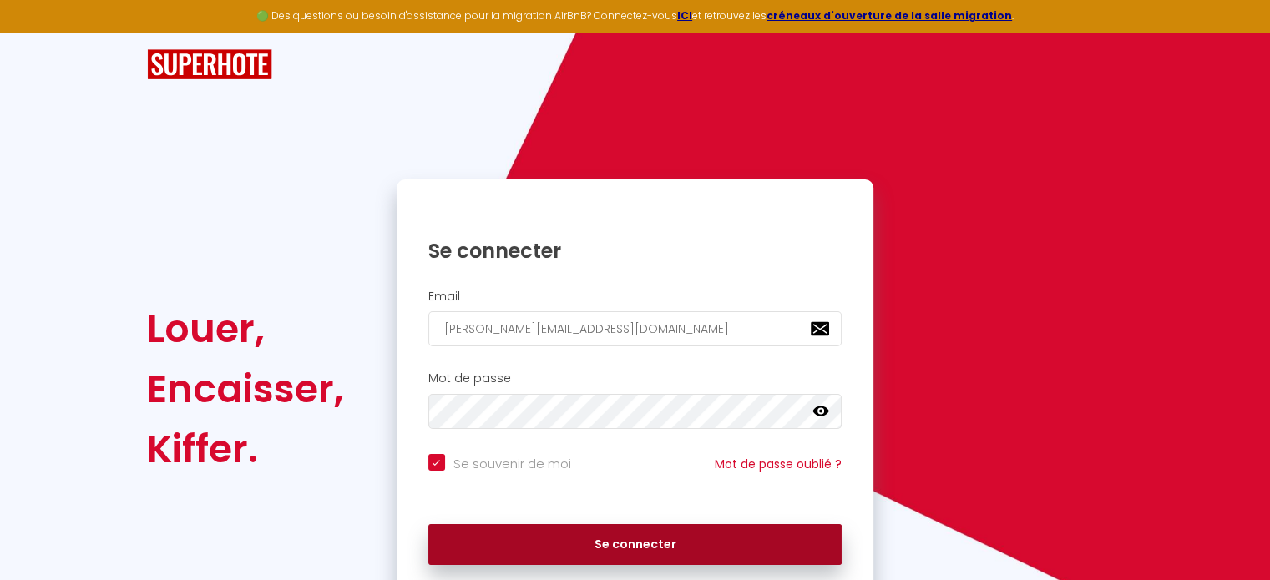
click at [618, 543] on button "Se connecter" at bounding box center [635, 545] width 414 height 42
checkbox input "true"
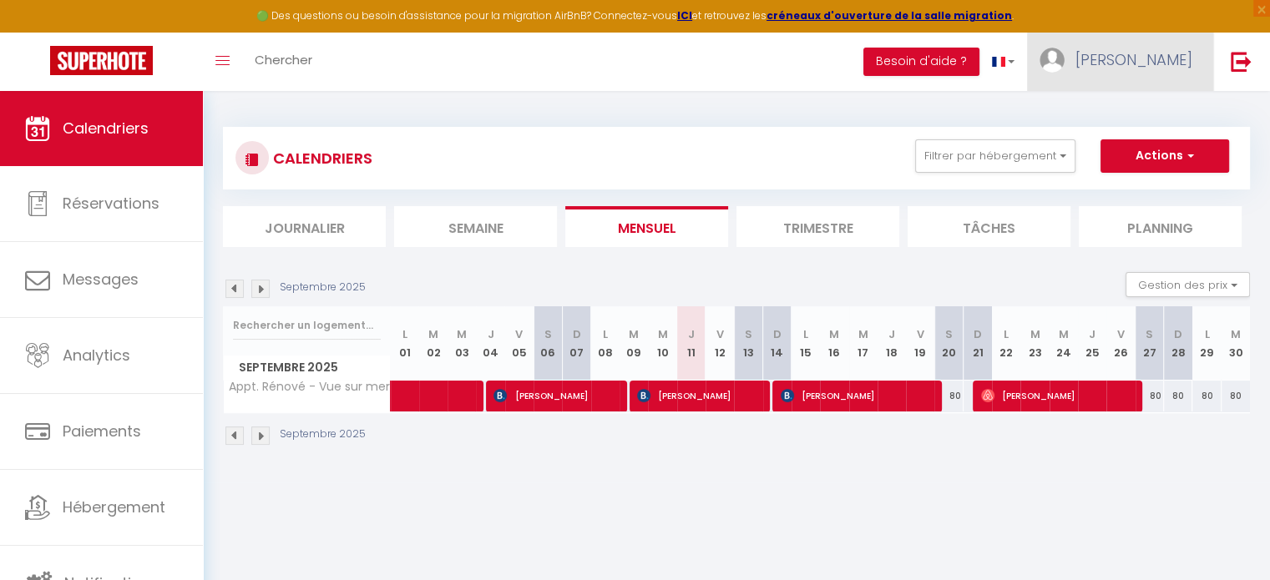
click at [1153, 49] on span "[PERSON_NAME]" at bounding box center [1133, 59] width 117 height 21
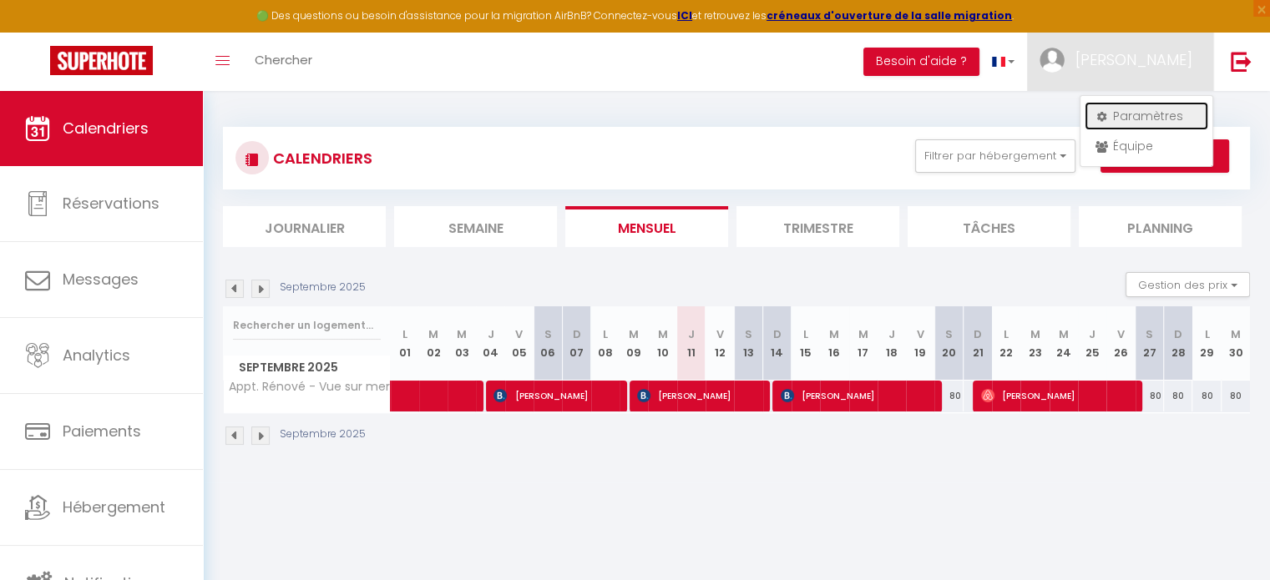
click at [1125, 109] on link "Paramètres" at bounding box center [1146, 116] width 124 height 28
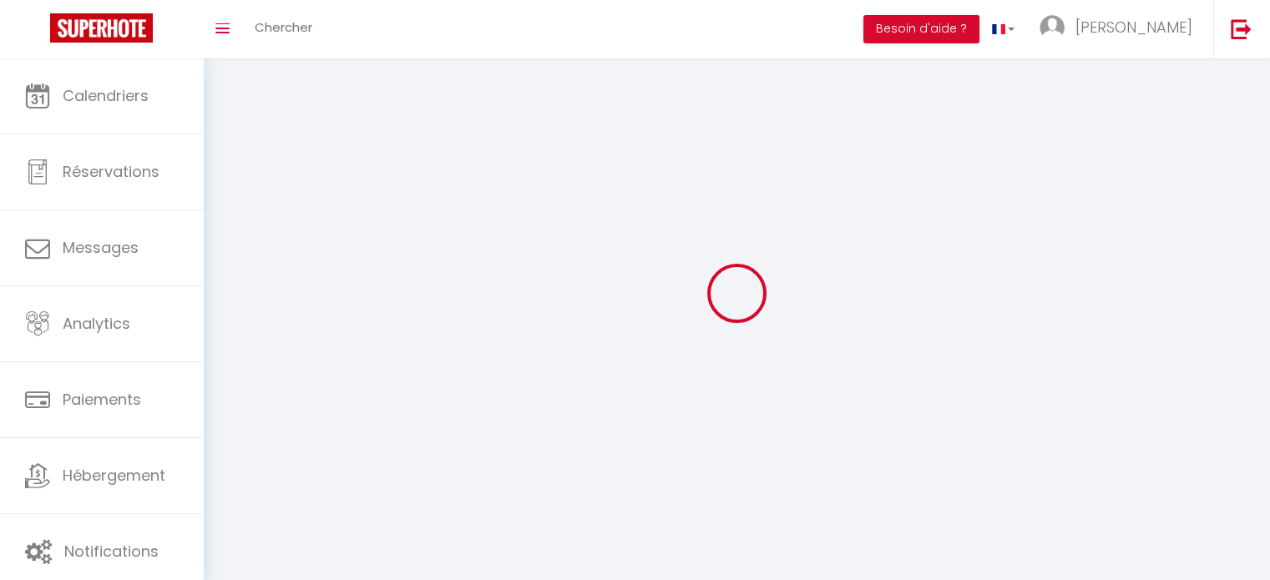
type input "[PERSON_NAME]"
type input "Malardé"
type input "0643437476"
type input "Le Dilliec"
type input "56300"
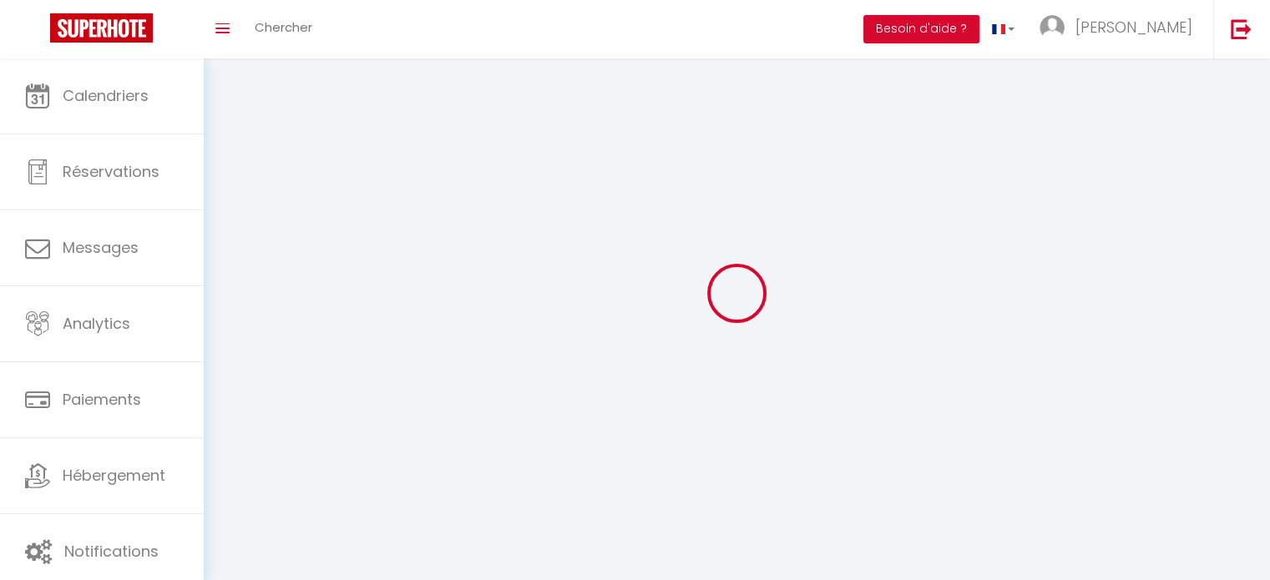
type input "Le Sourn"
type input "k5NVFWjq1egTCeTPoytNsGnje"
type input "9s5DnQfgJidomp6qzI5QRkeJs"
type input "[URL][DOMAIN_NAME]"
select select "28"
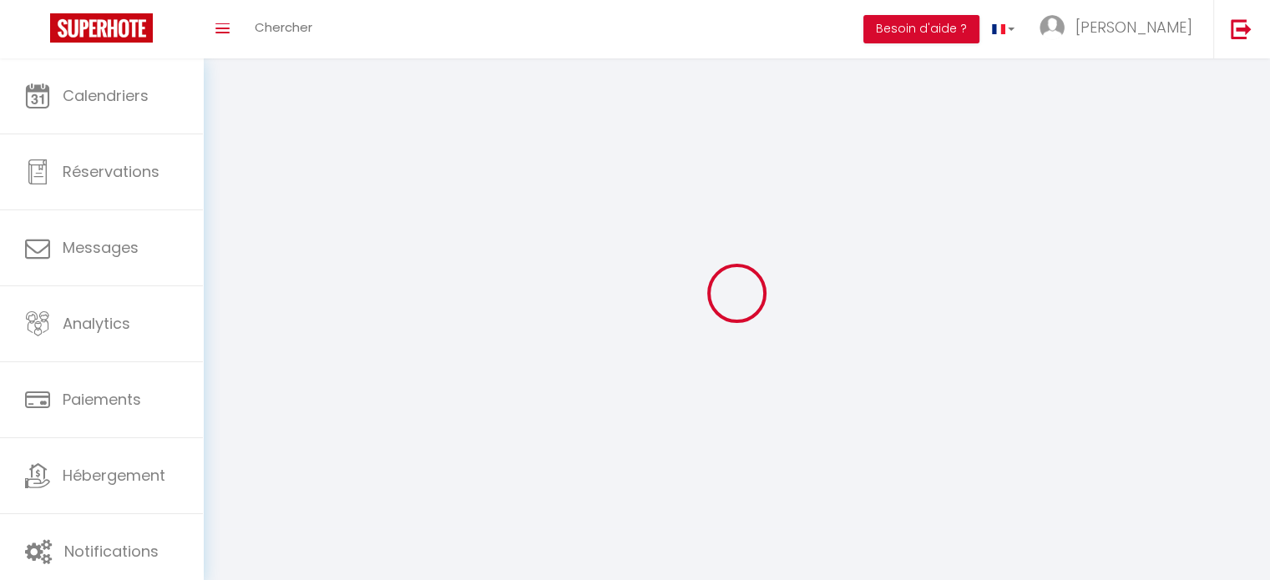
select select "fr"
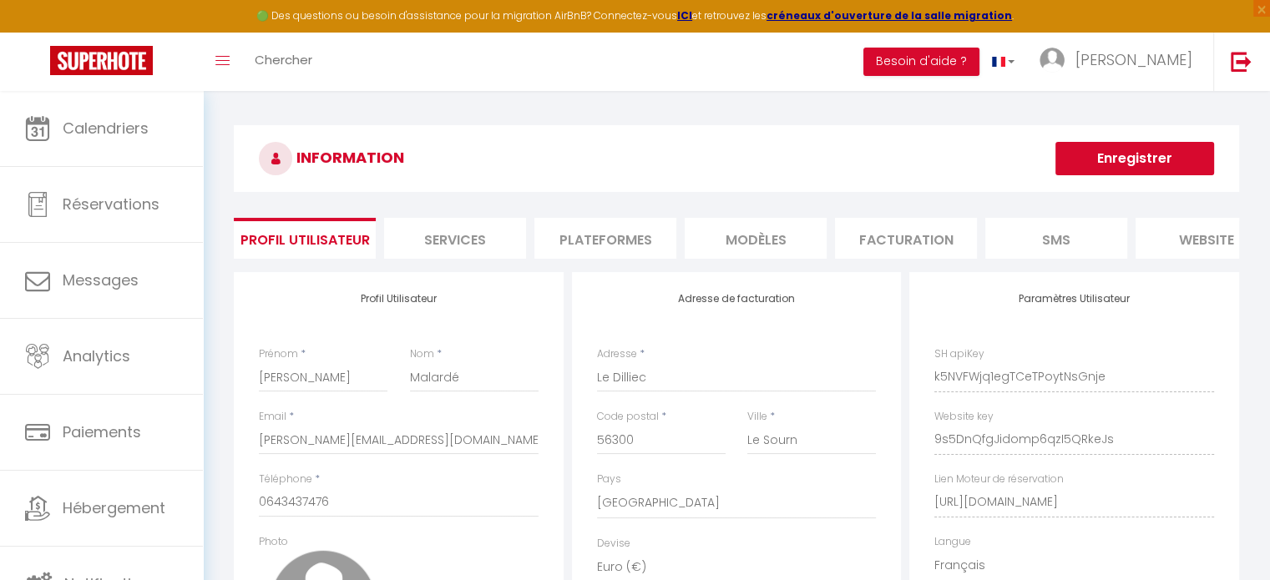
click at [614, 240] on li "Plateformes" at bounding box center [605, 238] width 142 height 41
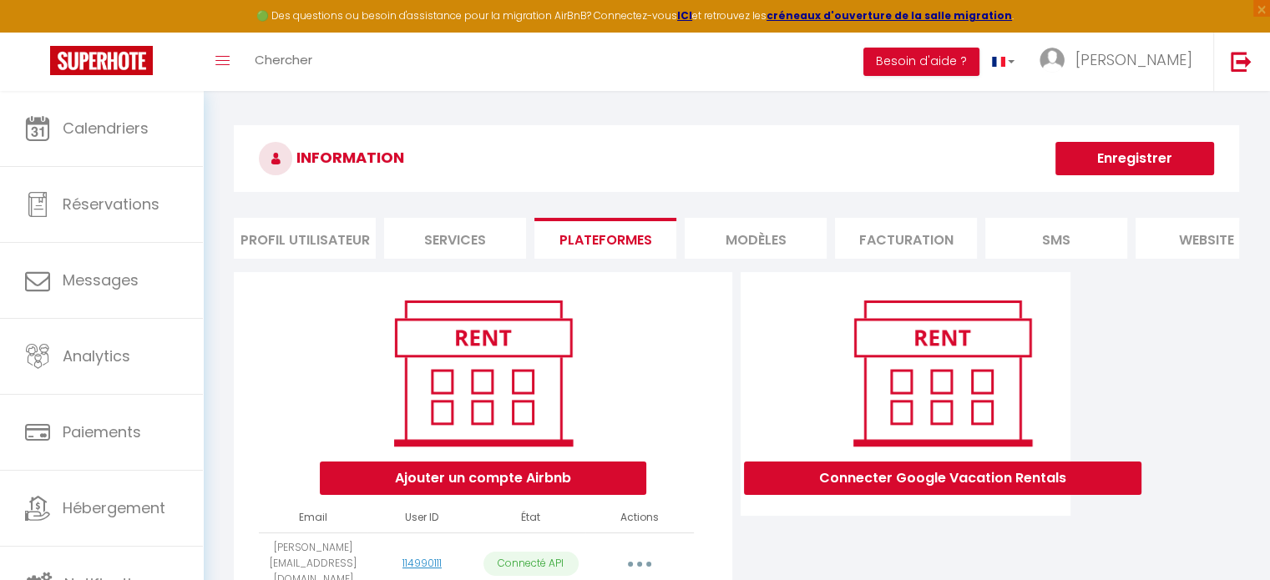
scroll to position [100, 0]
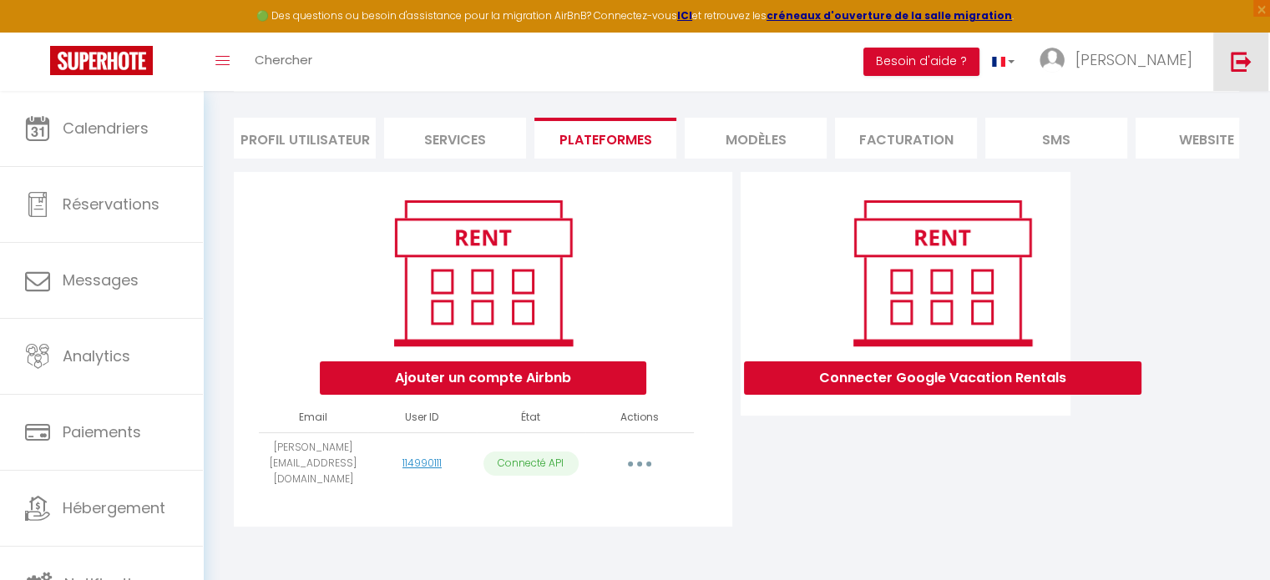
click at [1232, 60] on img at bounding box center [1241, 61] width 21 height 21
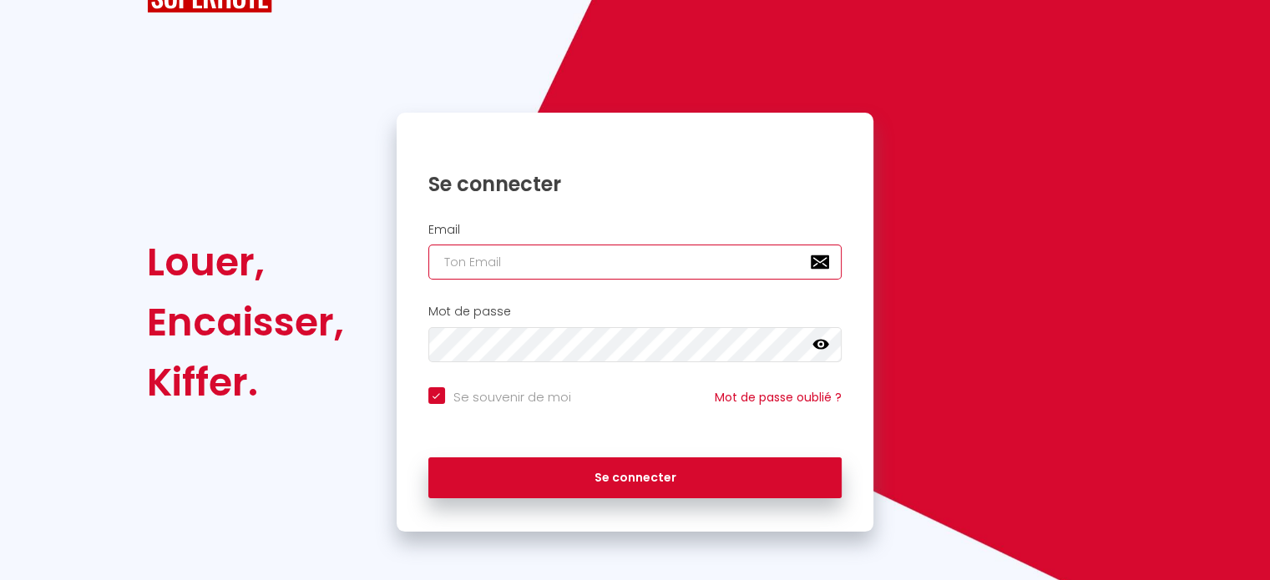
click at [587, 256] on input "email" at bounding box center [635, 262] width 414 height 35
paste input "[EMAIL_ADDRESS][DOMAIN_NAME]"
type input "[EMAIL_ADDRESS][DOMAIN_NAME]"
checkbox input "true"
type input "[EMAIL_ADDRESS][DOMAIN_NAME]"
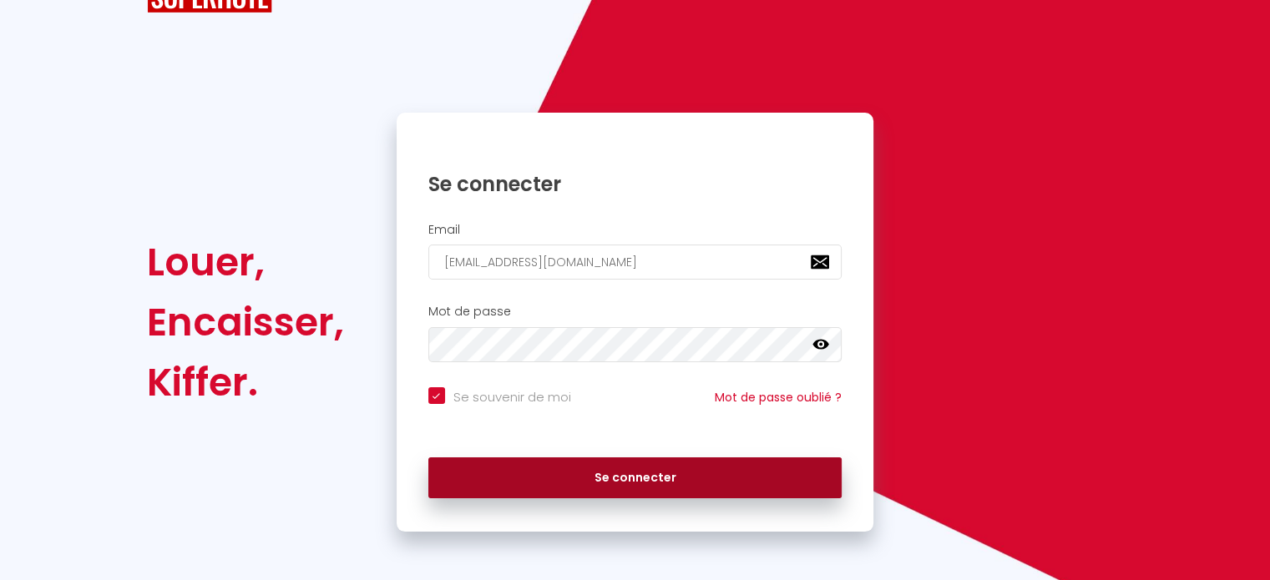
click at [564, 466] on button "Se connecter" at bounding box center [635, 479] width 414 height 42
checkbox input "true"
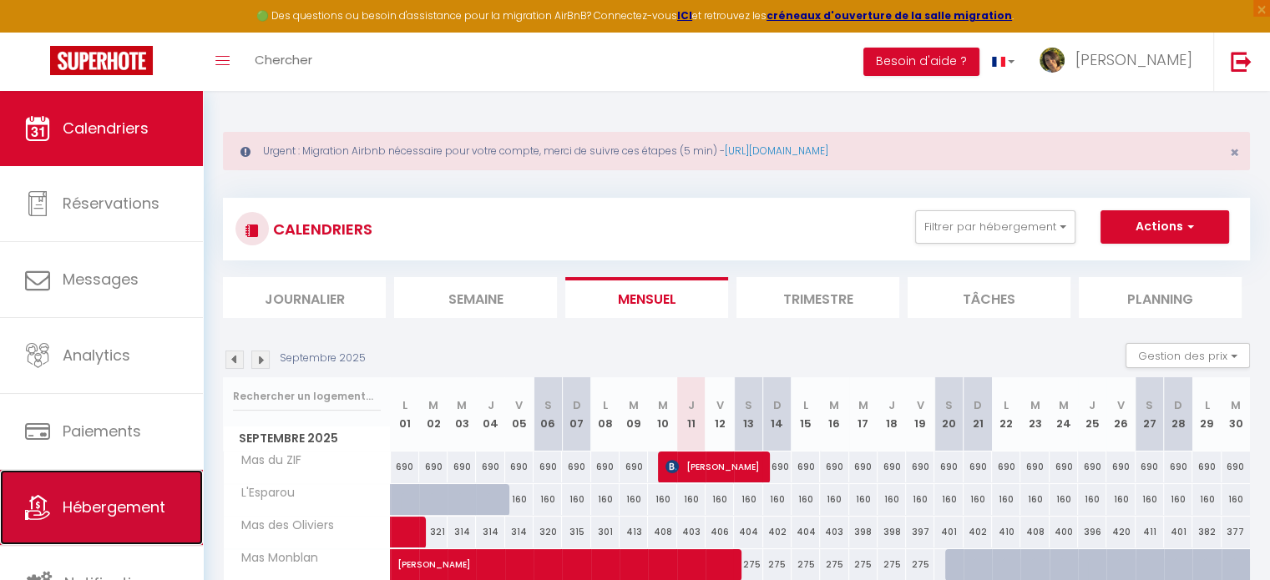
click at [63, 503] on span "Hébergement" at bounding box center [114, 507] width 103 height 21
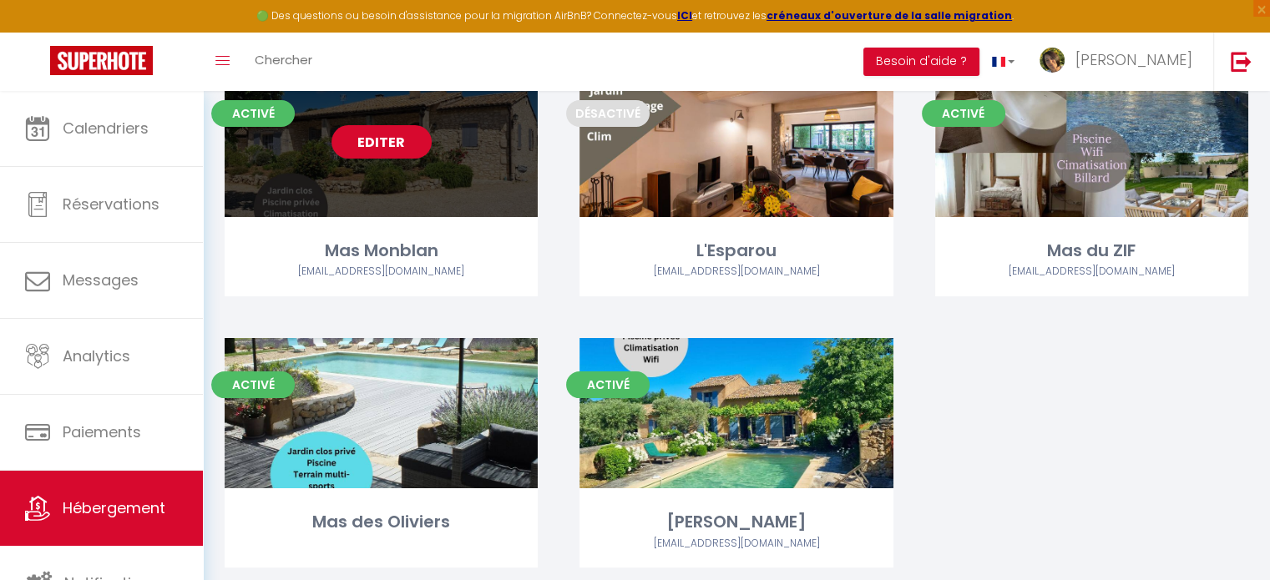
scroll to position [267, 0]
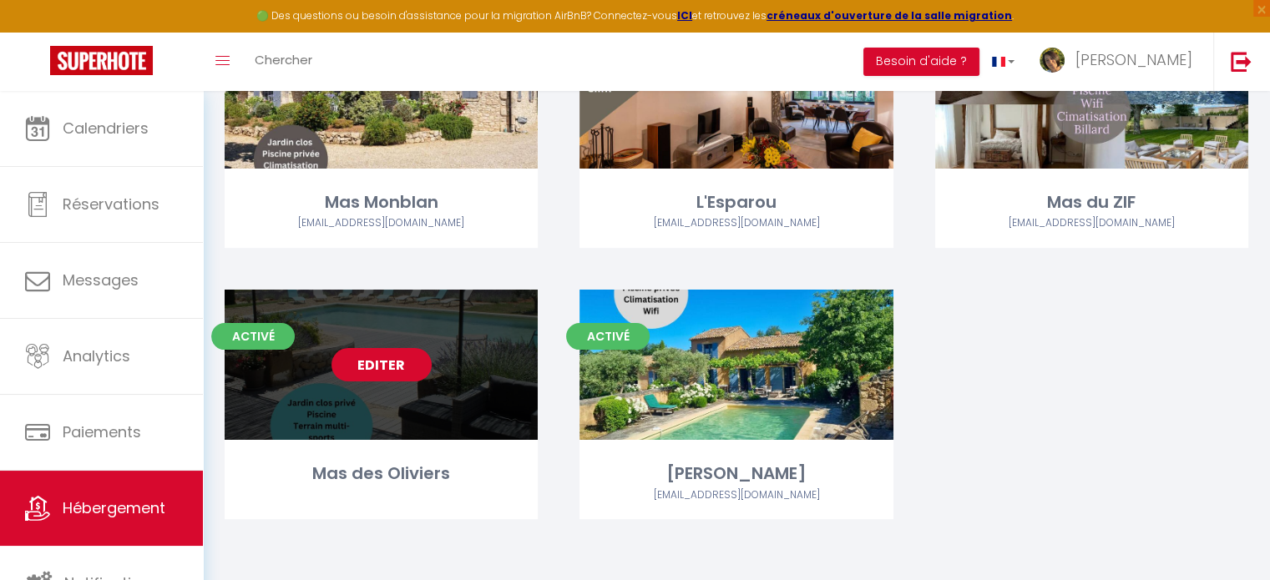
click at [395, 365] on link "Editer" at bounding box center [381, 364] width 100 height 33
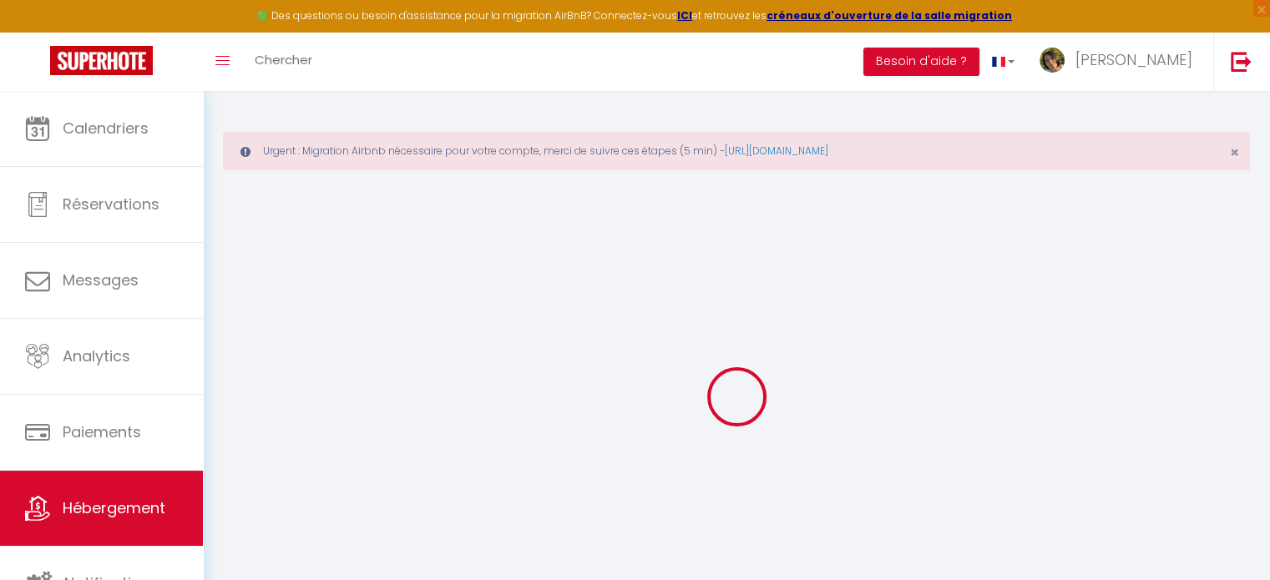
select select "17:00"
select select "20:00"
select select "10:00"
select select "30"
select select "120"
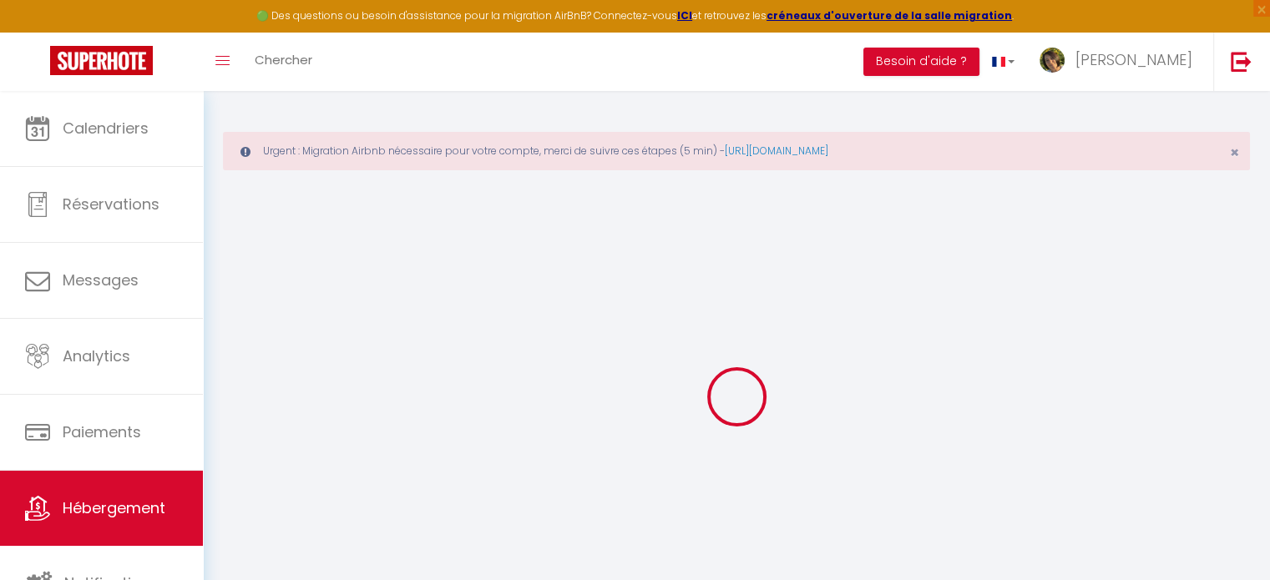
select select
checkbox input "false"
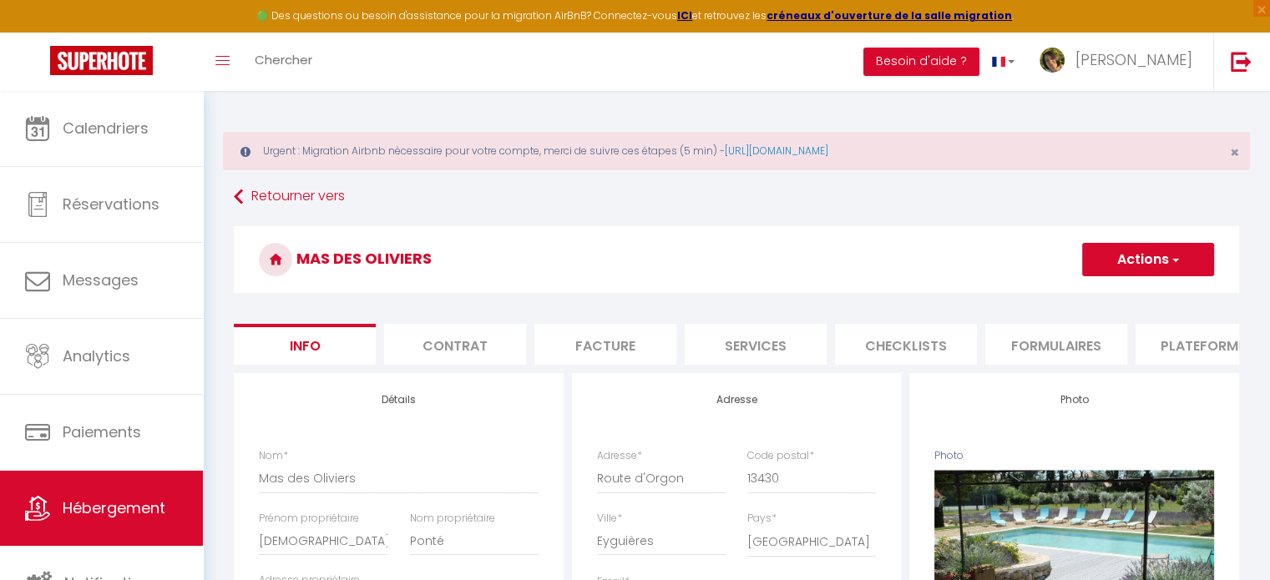
click at [1172, 343] on li "Plateformes" at bounding box center [1206, 344] width 142 height 41
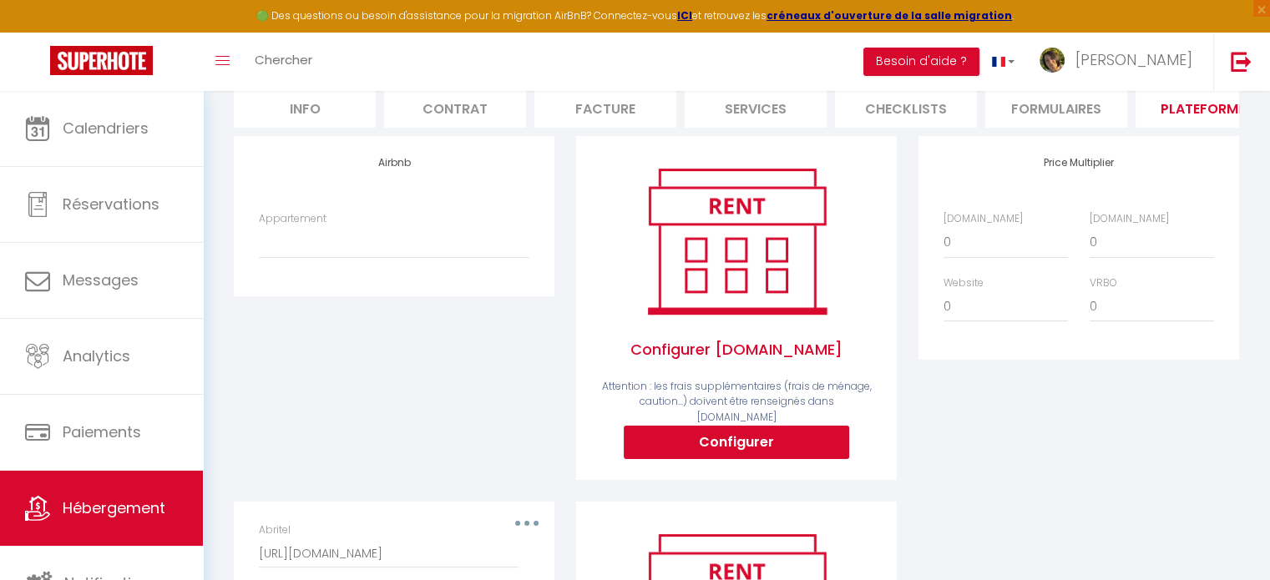
scroll to position [237, 0]
click at [447, 255] on select "* Charme provençal : piscine privée & jardin clos - [EMAIL_ADDRESS][DOMAIN_NAME]" at bounding box center [394, 242] width 270 height 32
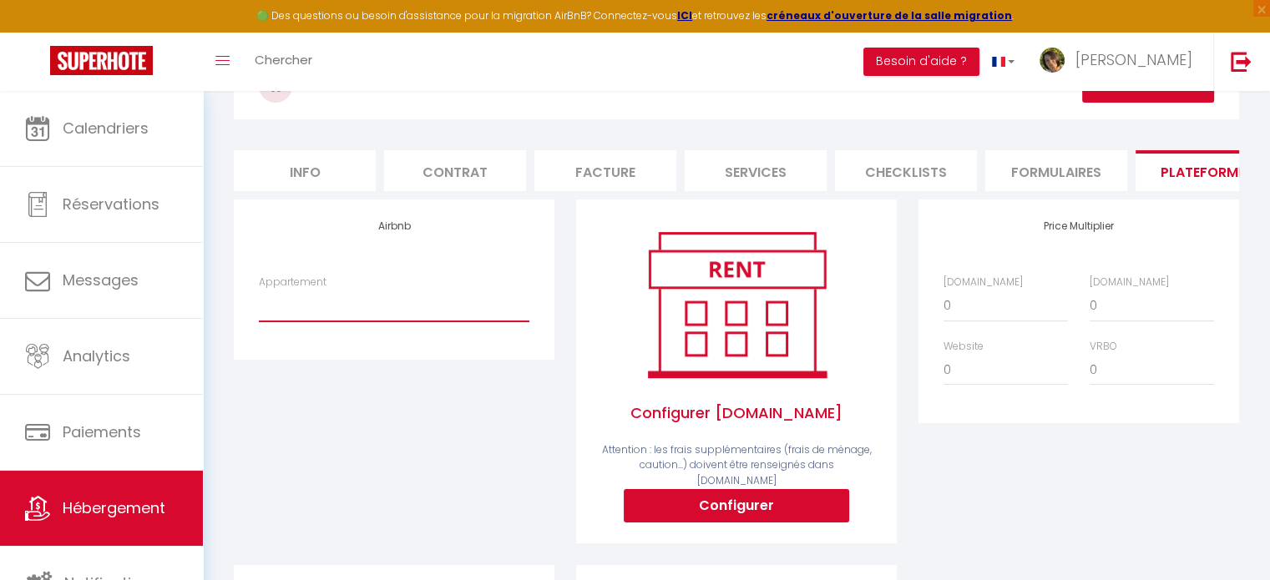
scroll to position [139, 0]
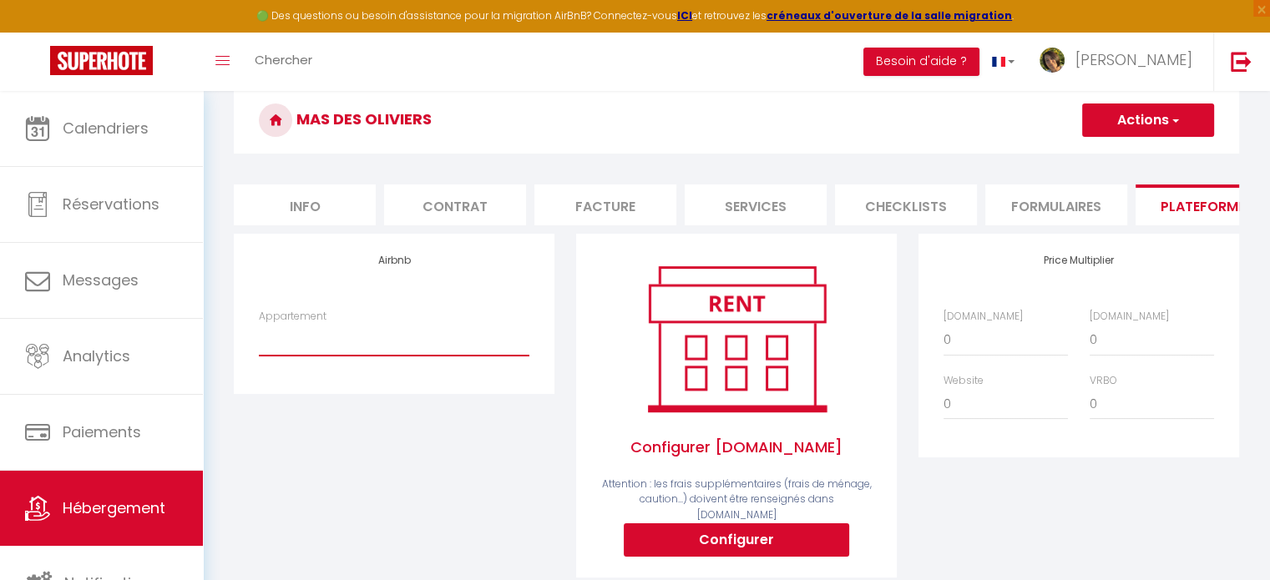
click at [433, 353] on select "* Charme provençal : piscine privée & jardin clos - [EMAIL_ADDRESS][DOMAIN_NAME]" at bounding box center [394, 340] width 270 height 32
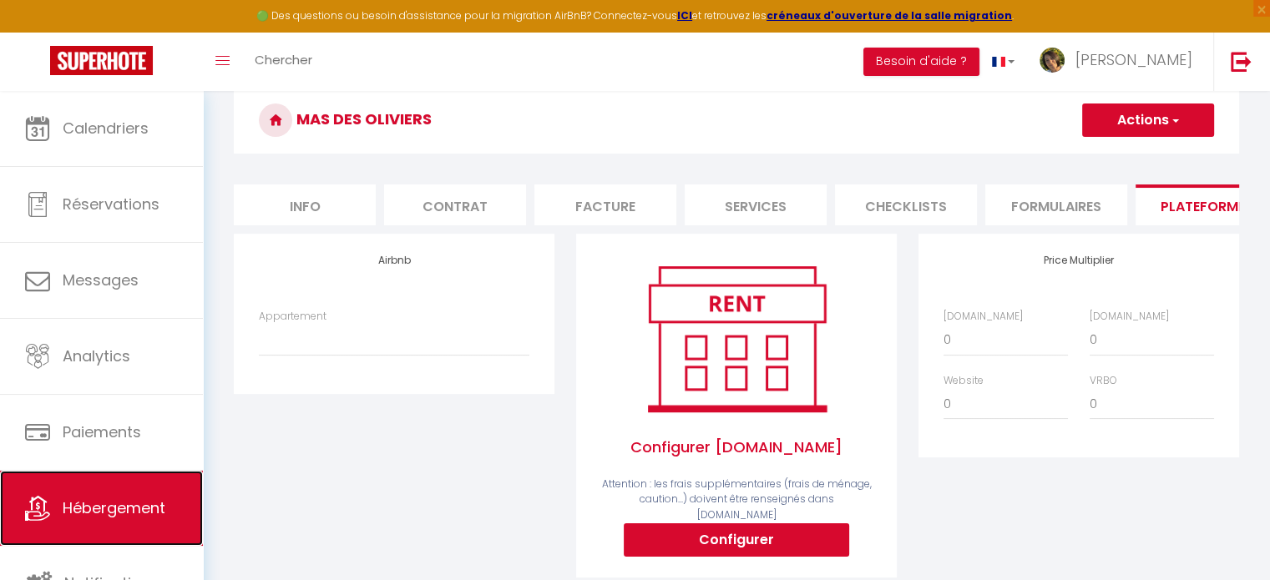
click at [135, 498] on span "Hébergement" at bounding box center [114, 508] width 103 height 21
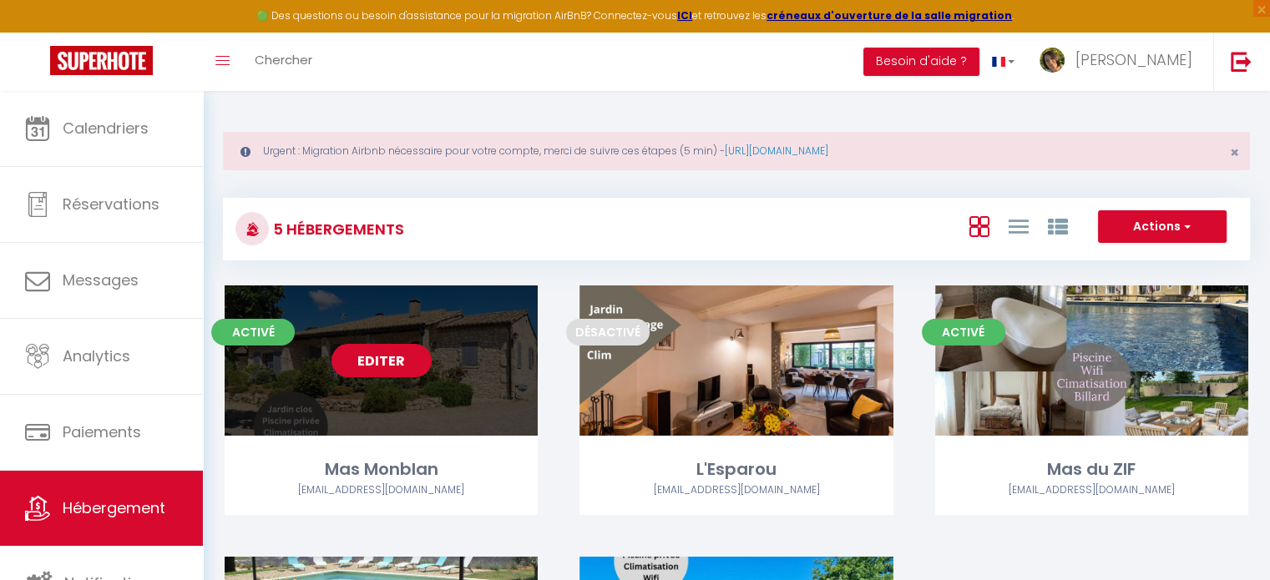
click at [397, 372] on link "Editer" at bounding box center [381, 360] width 100 height 33
select select "3"
select select "2"
select select "1"
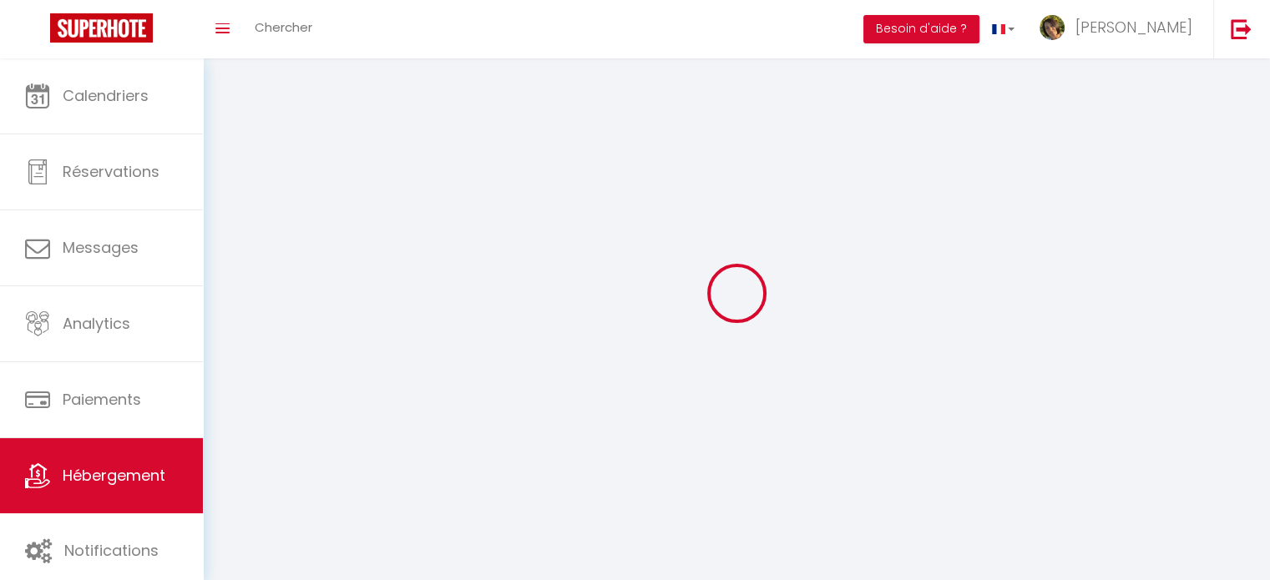
select select
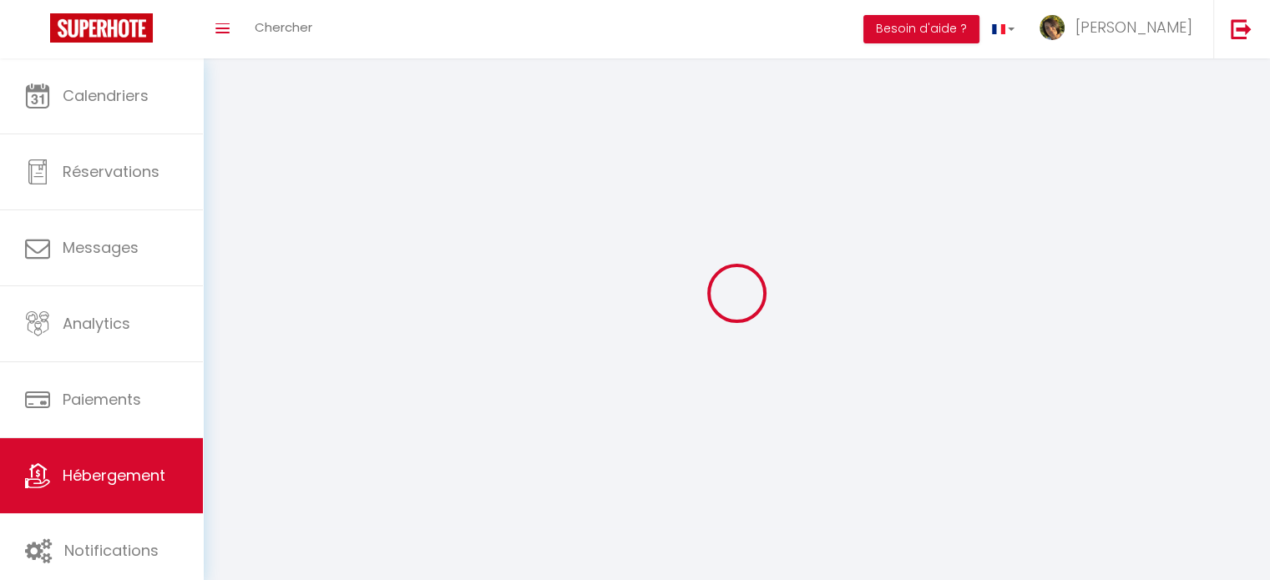
checkbox input "false"
select select
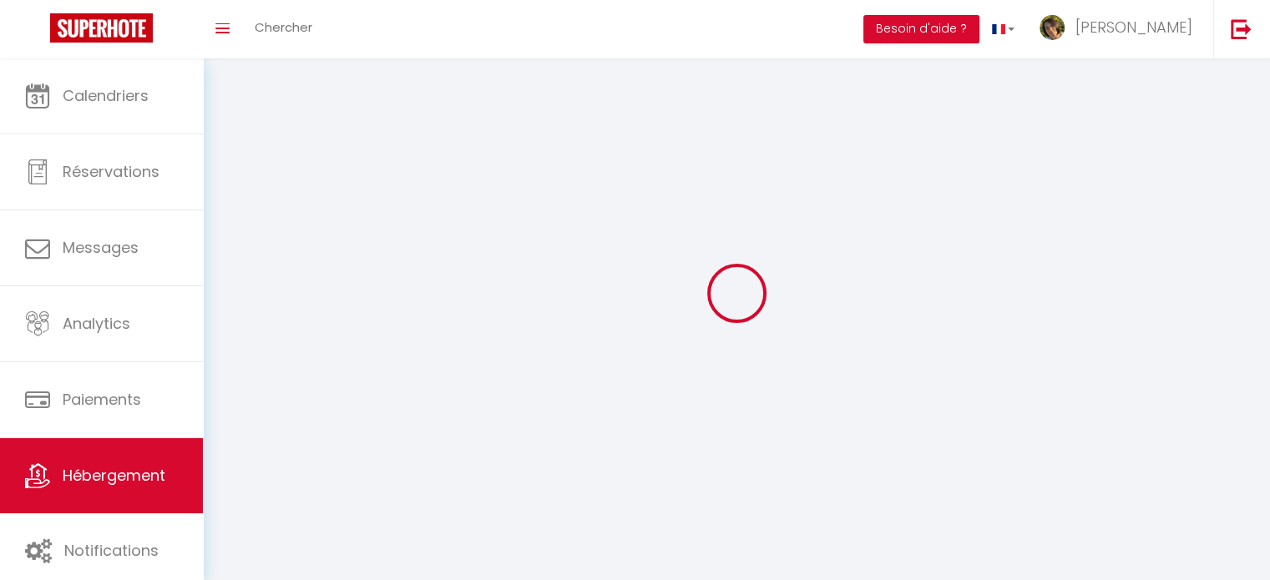
select select
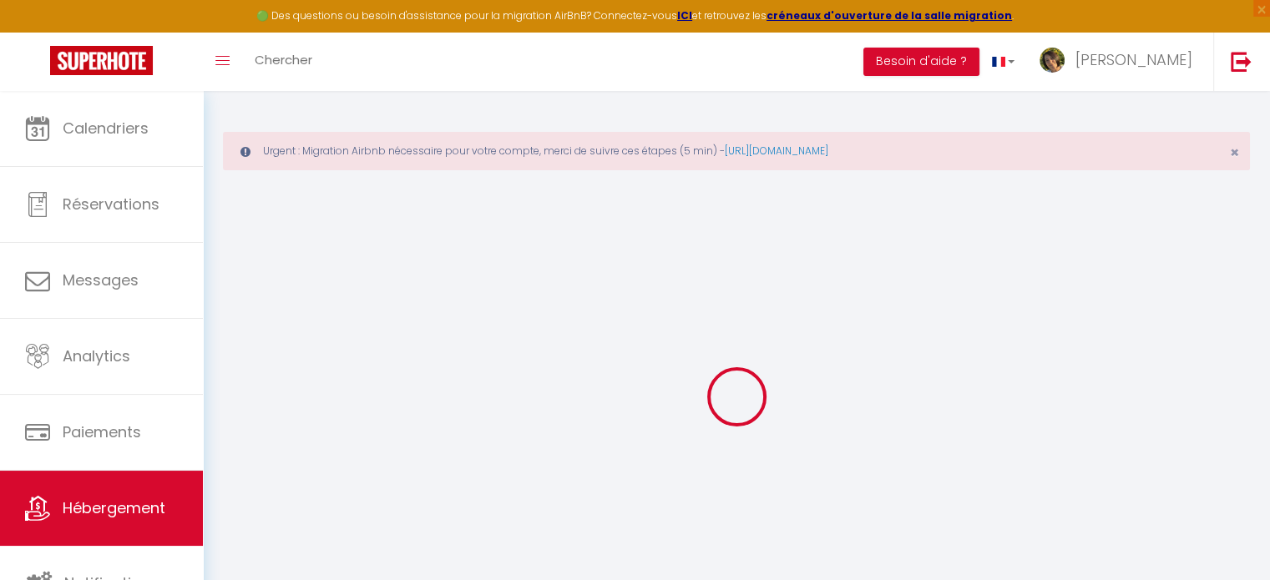
select select "+ 20 %"
select select
checkbox input "false"
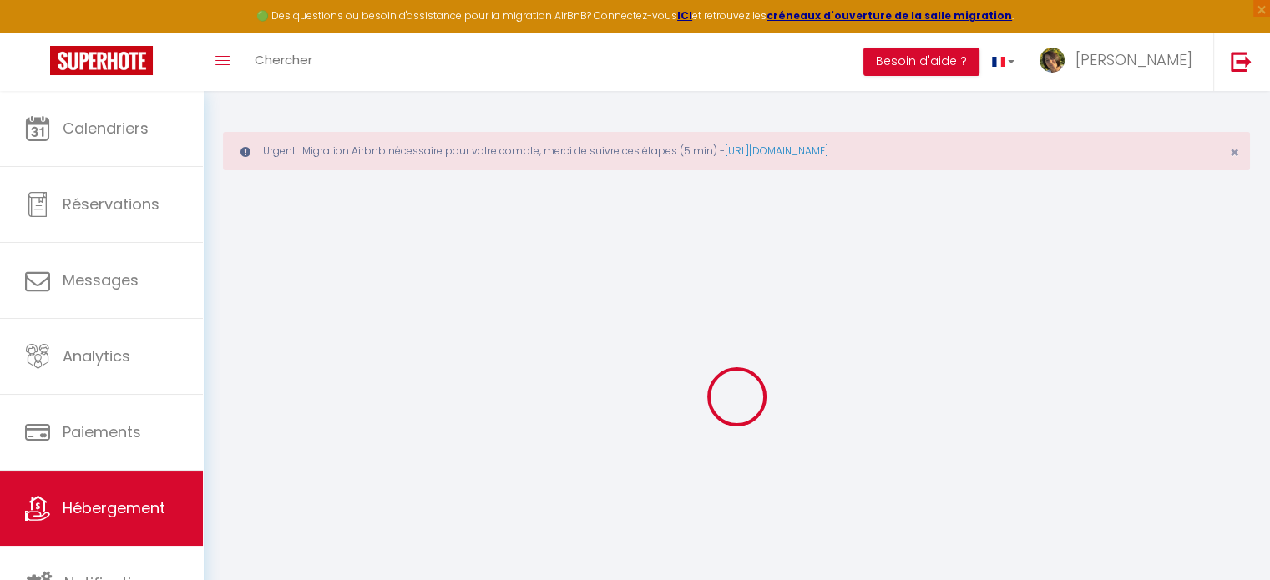
checkbox input "false"
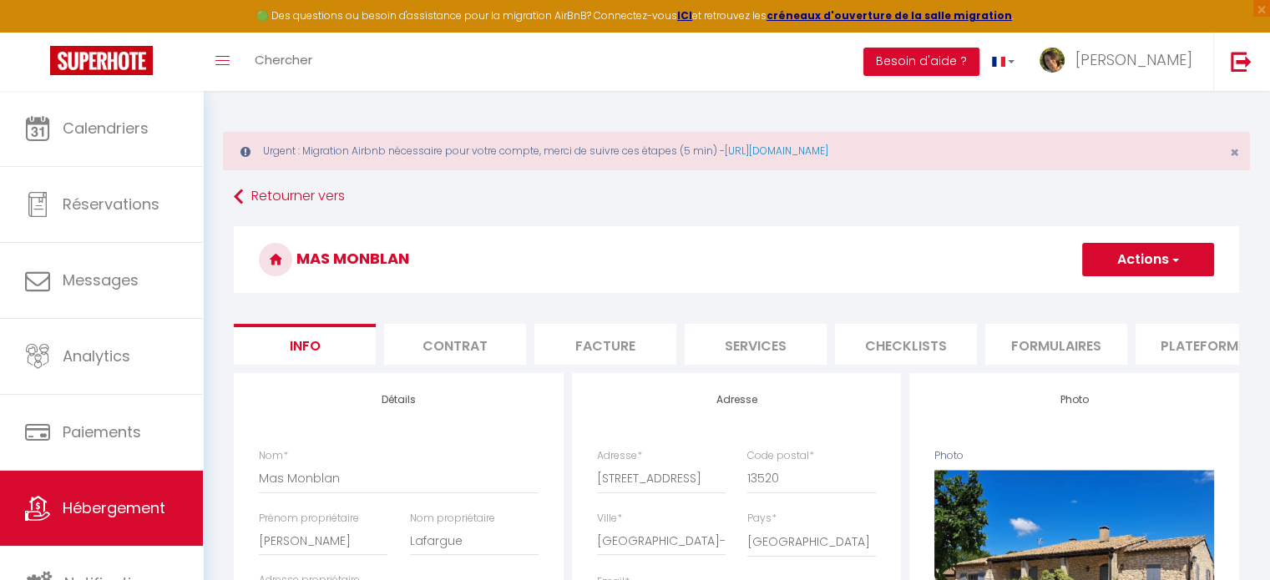
select select
checkbox input "false"
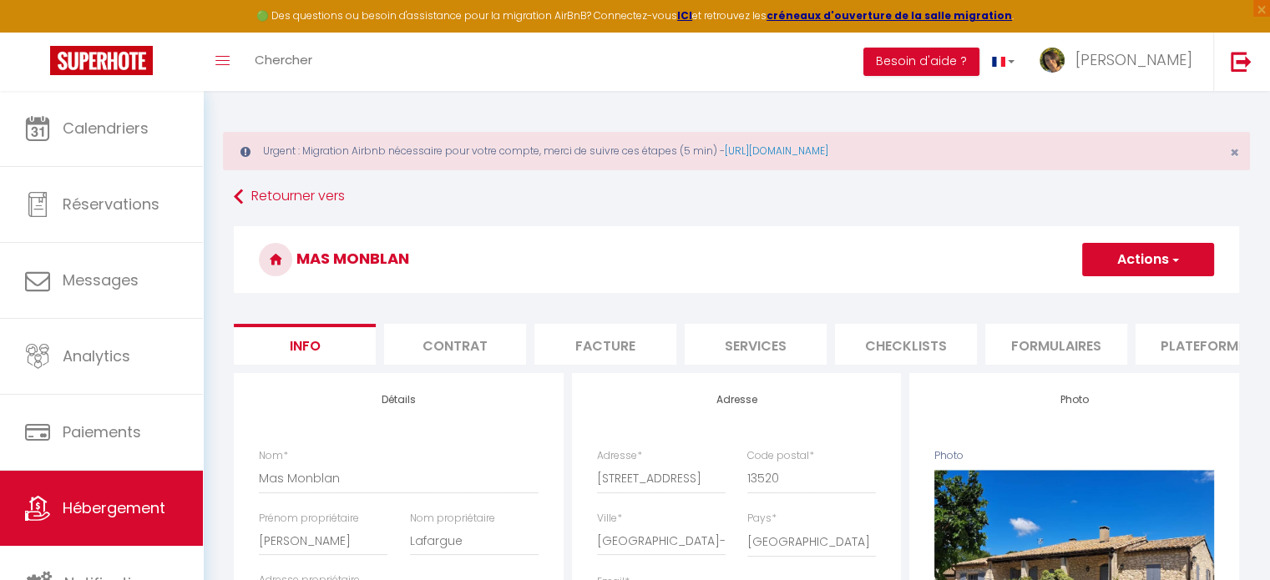
checkbox input "false"
select select "365"
select select
select select "EUR"
click at [1166, 338] on li "Plateformes" at bounding box center [1206, 344] width 142 height 41
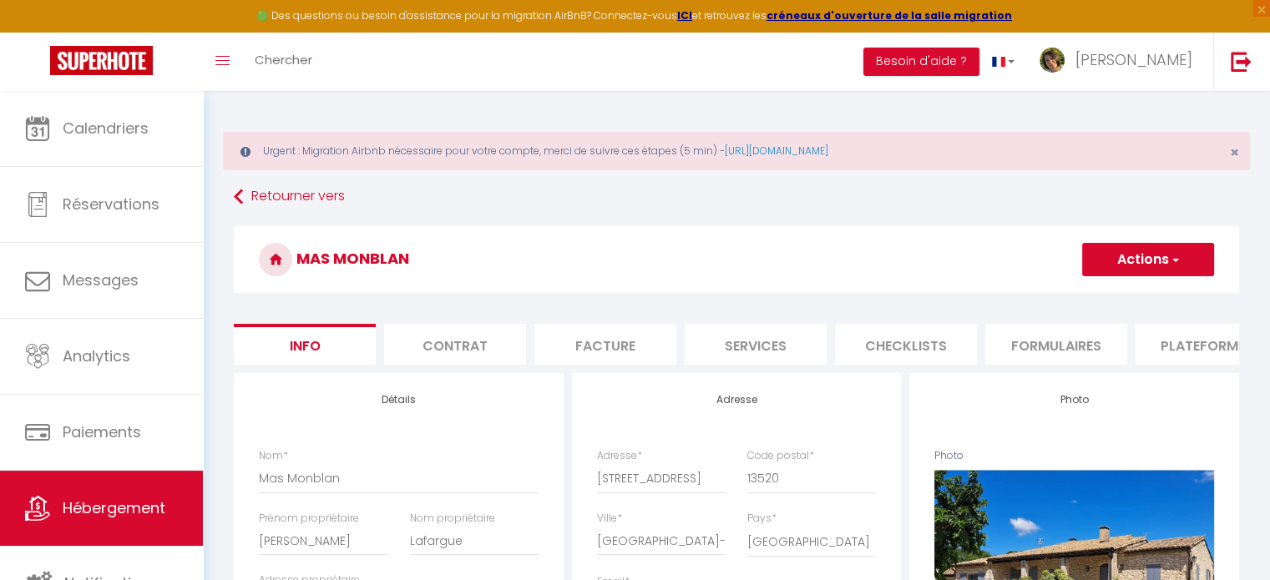
select select
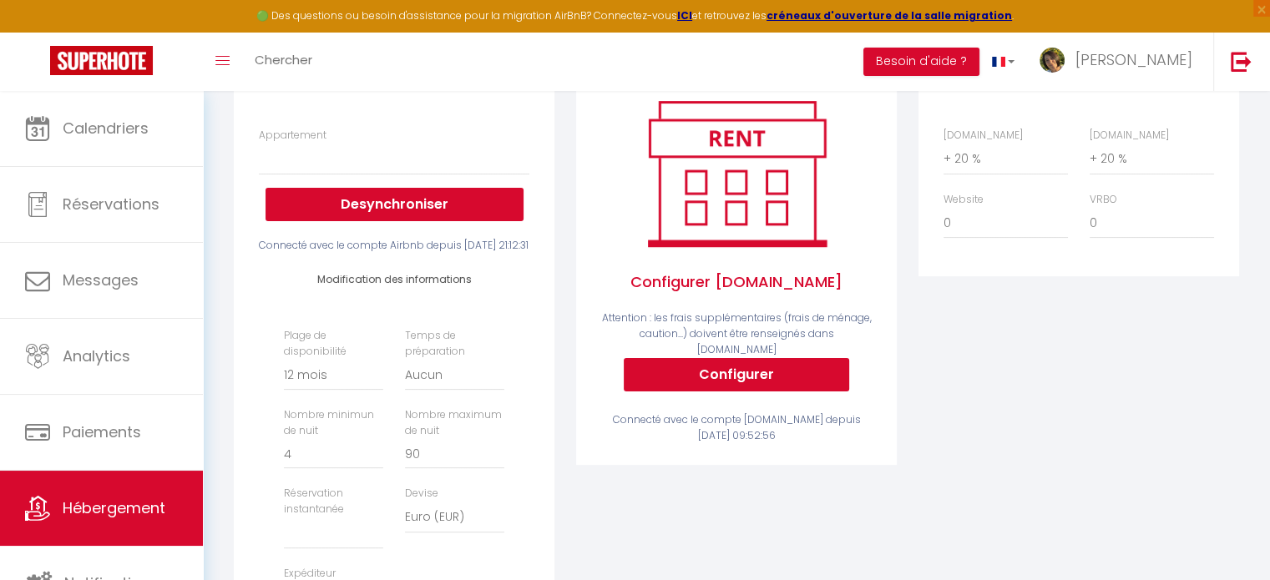
scroll to position [321, 0]
click at [464, 391] on select "Aucun 1 nuit avant et après chaque réservation 2 nuits avant et après chaque ré…" at bounding box center [454, 375] width 99 height 32
click at [1227, 56] on link at bounding box center [1240, 62] width 55 height 58
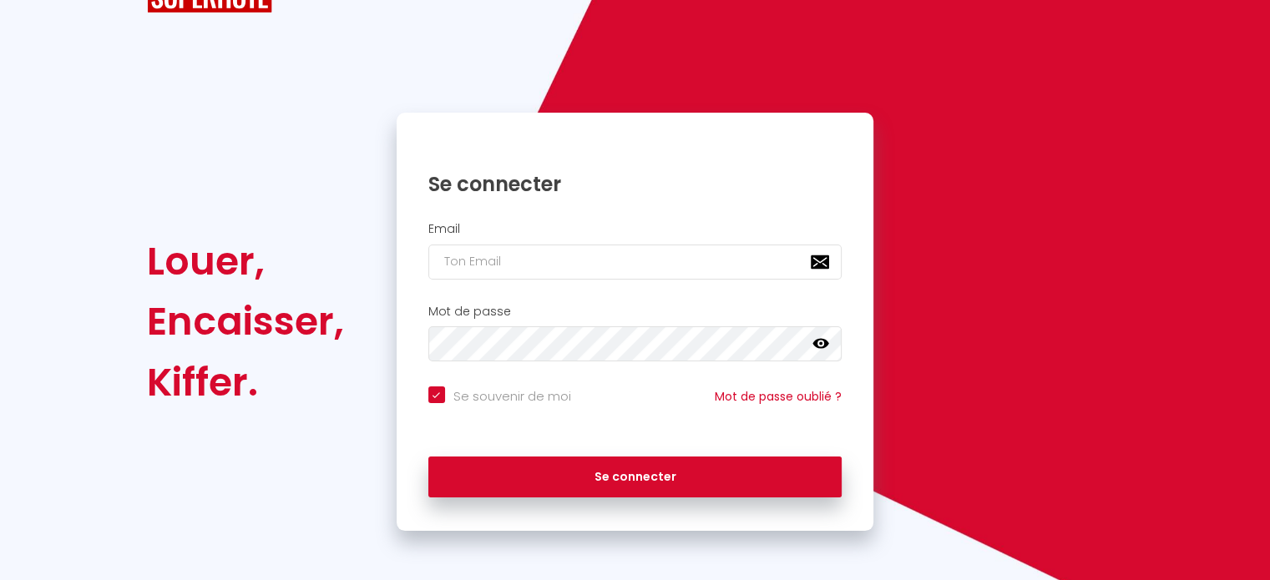
checkbox input "true"
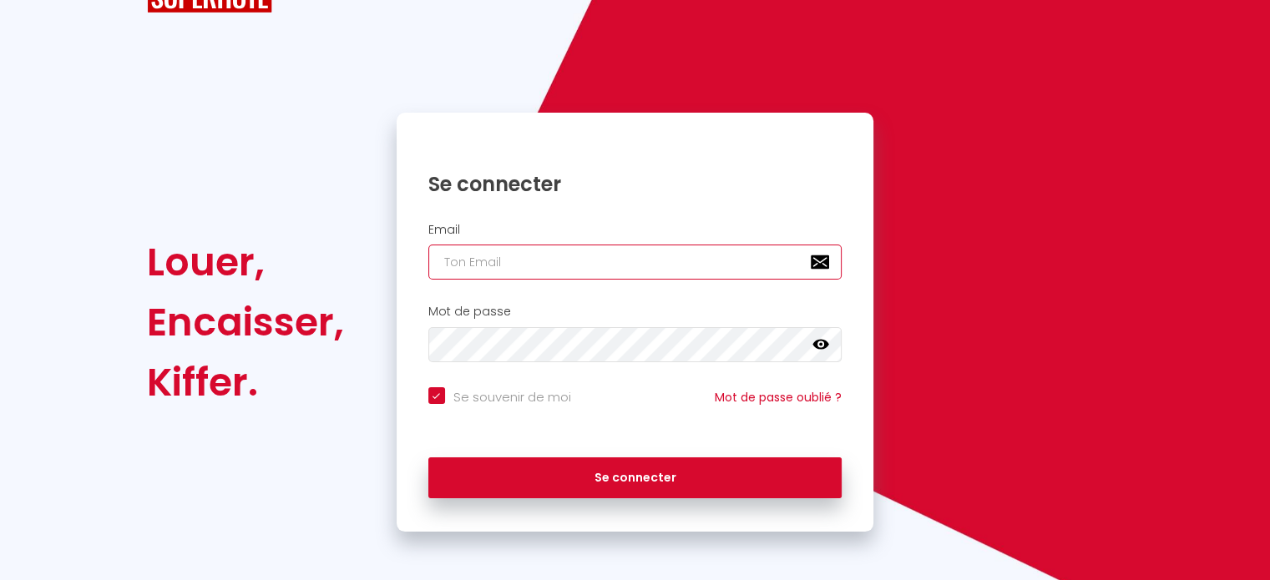
paste input "[EMAIL_ADDRESS][PERSON_NAME][DOMAIN_NAME]"
type input "[EMAIL_ADDRESS][PERSON_NAME][DOMAIN_NAME]"
checkbox input "true"
click at [624, 265] on input "[EMAIL_ADDRESS][PERSON_NAME][DOMAIN_NAME]" at bounding box center [635, 262] width 414 height 35
type input "[EMAIL_ADDRESS][PERSON_NAME][DOMAIN_NAME]"
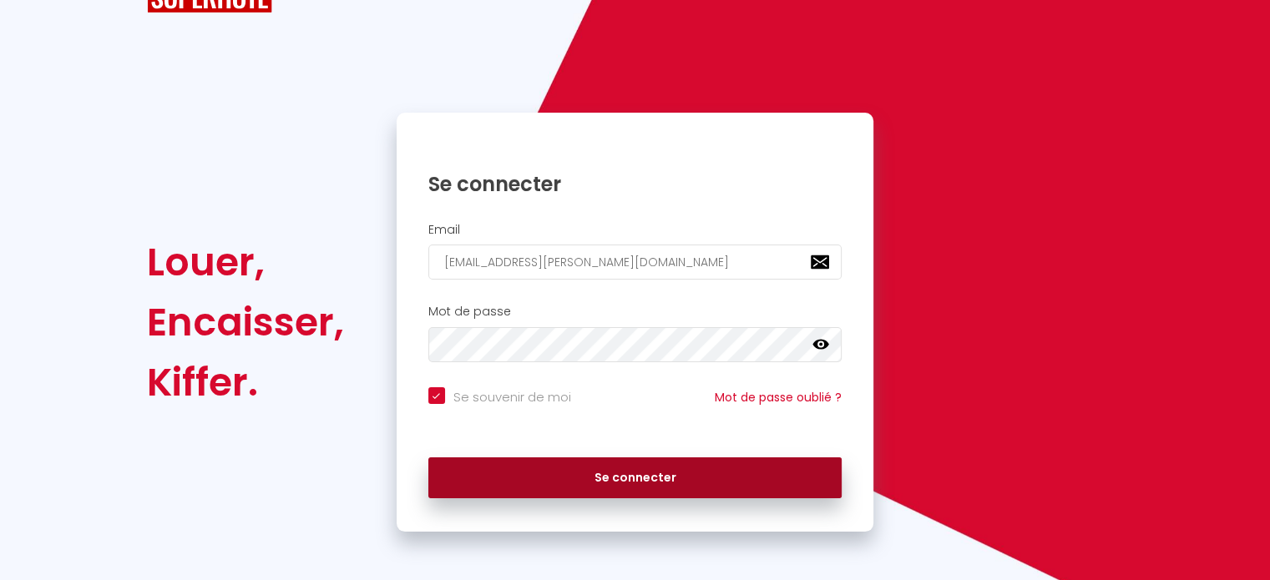
click at [598, 466] on button "Se connecter" at bounding box center [635, 479] width 414 height 42
checkbox input "true"
